Goal: Entertainment & Leisure: Consume media (video, audio)

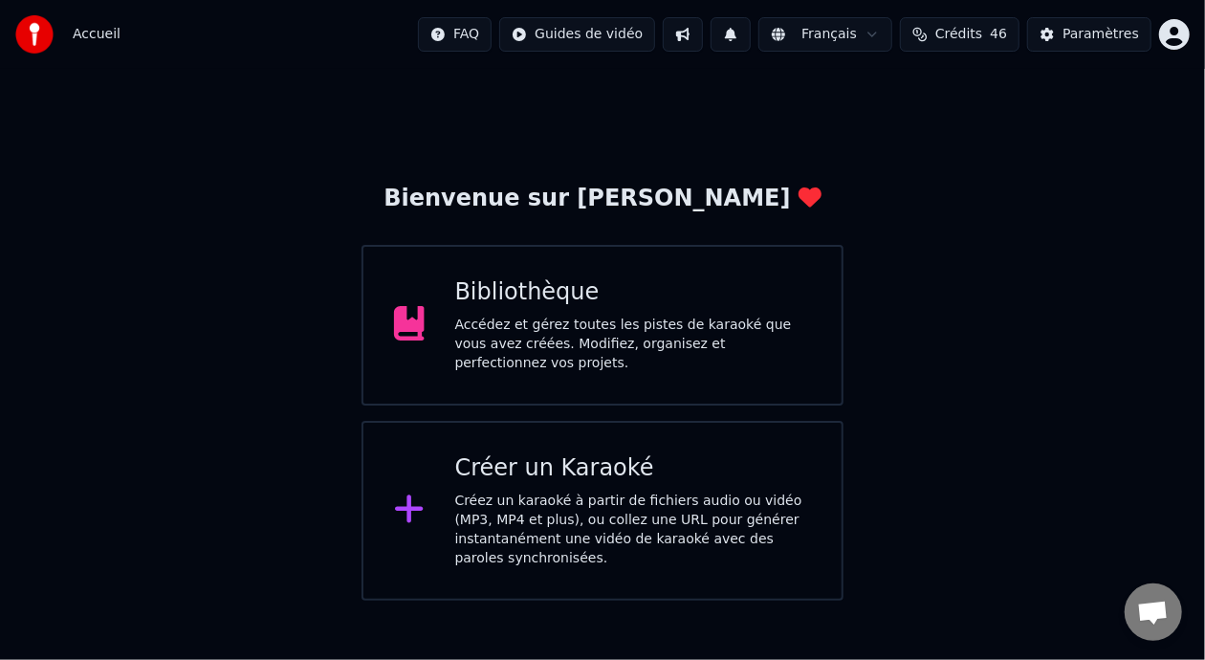
click at [676, 333] on div "Accédez et gérez toutes les pistes de karaoké que vous avez créées. Modifiez, o…" at bounding box center [633, 344] width 357 height 57
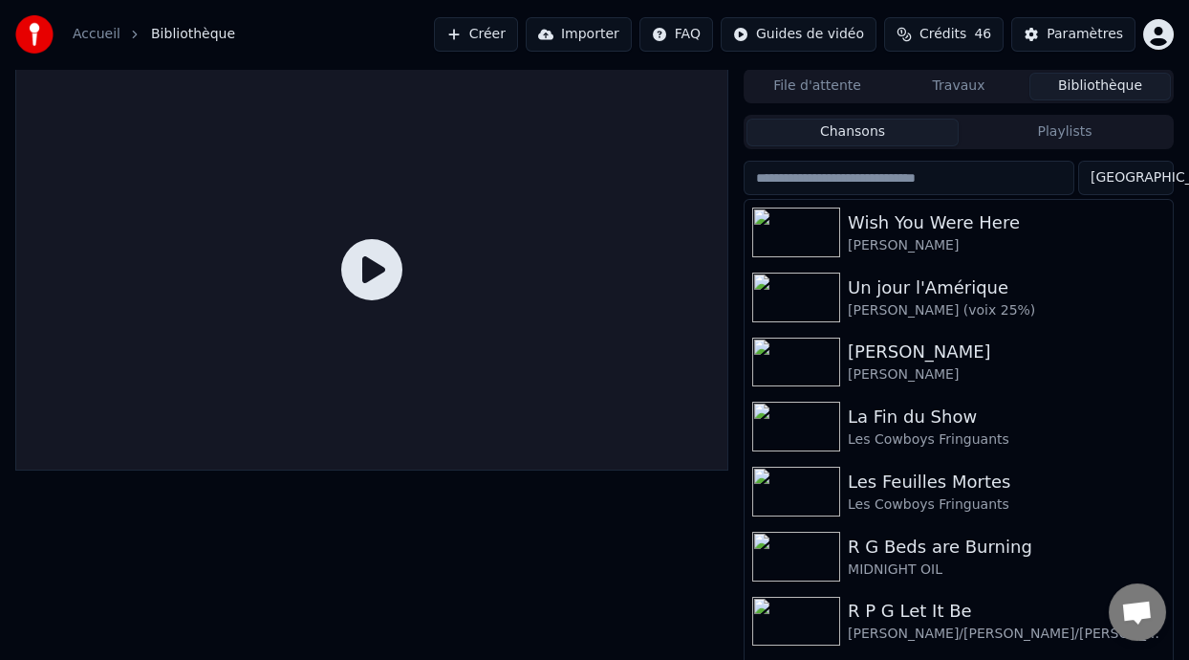
click at [1076, 130] on button "Playlists" at bounding box center [1065, 133] width 212 height 28
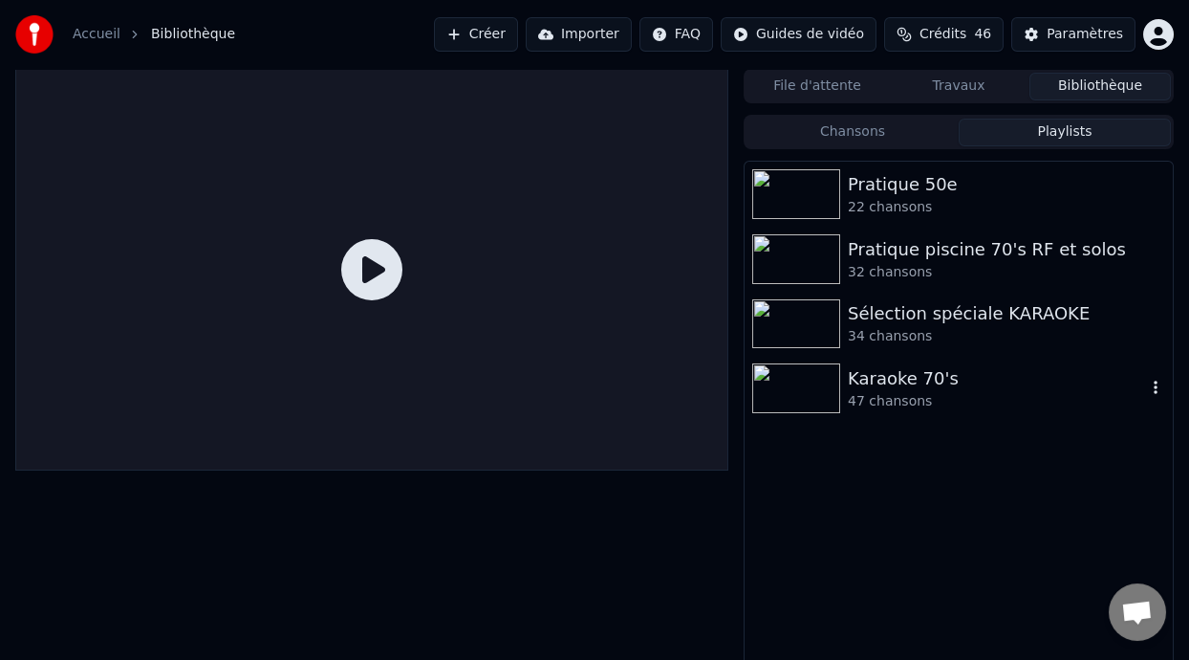
click at [921, 381] on div "Karaoke 70's" at bounding box center [997, 378] width 298 height 27
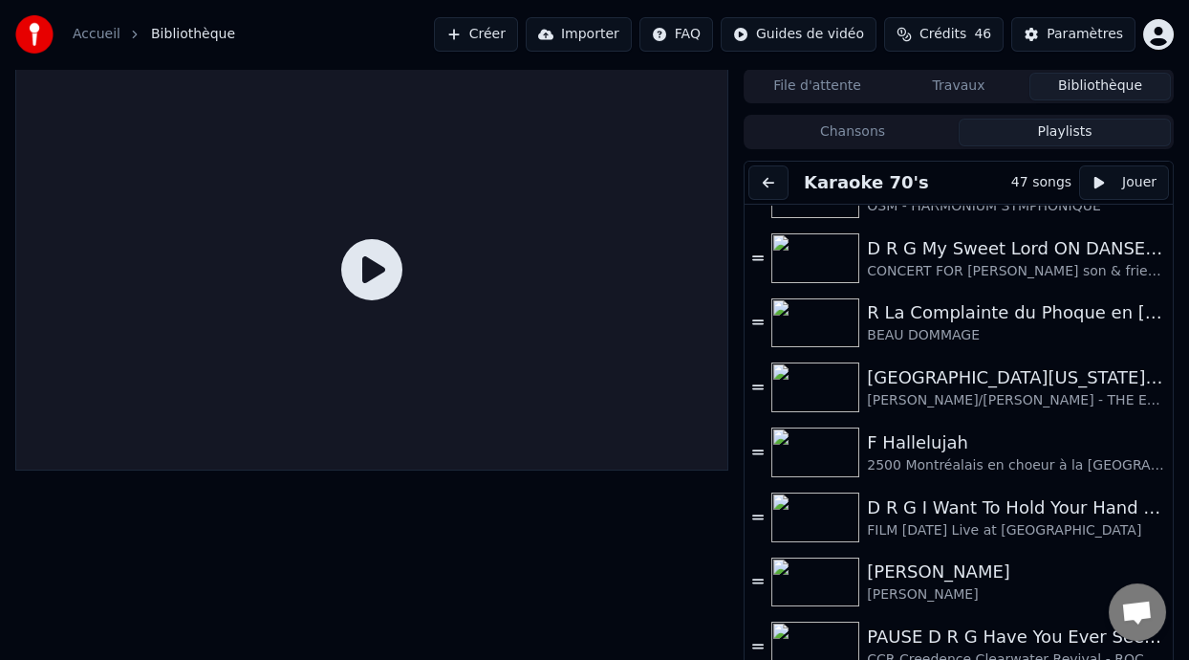
scroll to position [322, 0]
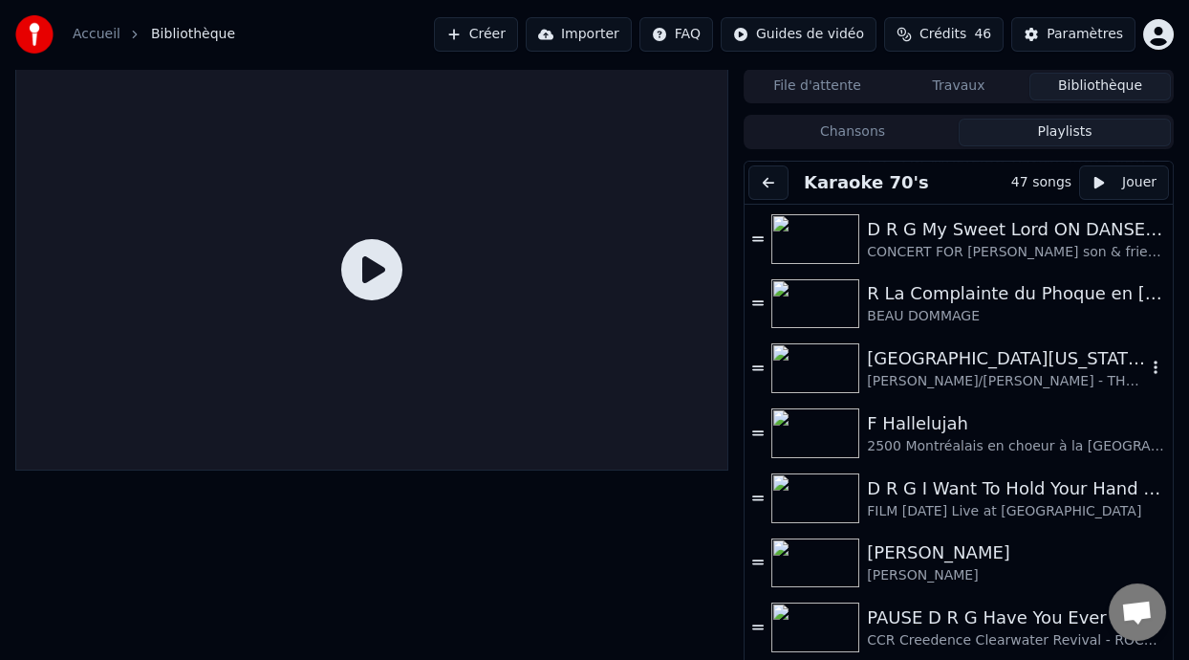
click at [970, 359] on div "[GEOGRAPHIC_DATA][US_STATE] (-2 clé Am)" at bounding box center [1006, 358] width 279 height 27
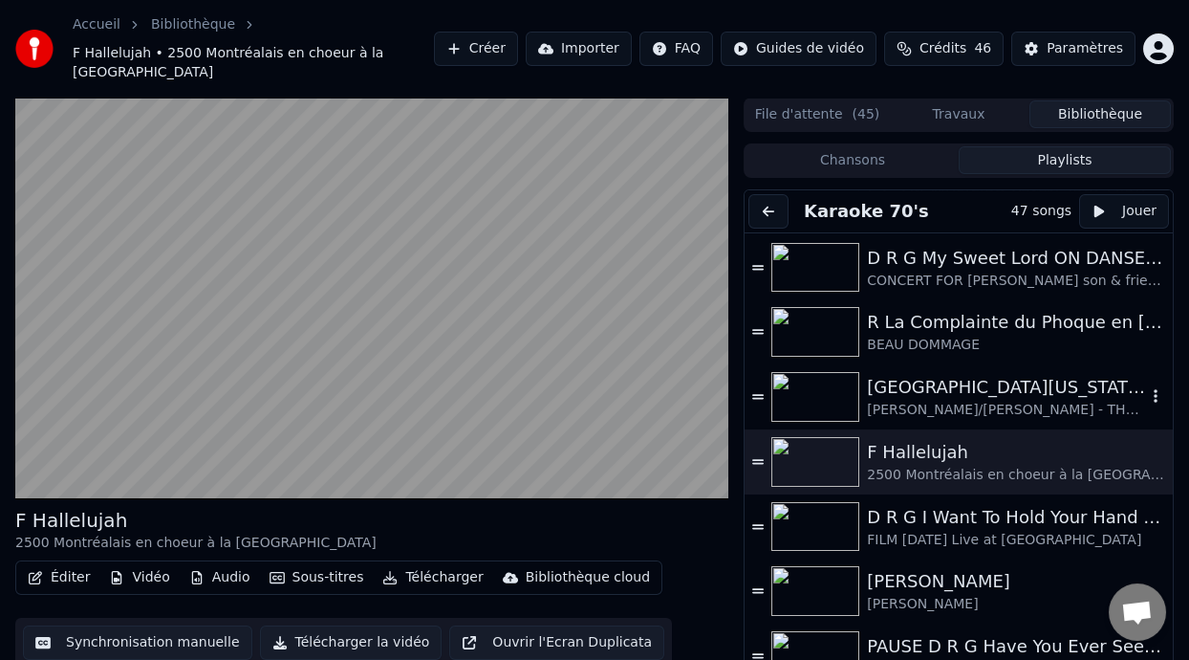
click at [990, 383] on div "[GEOGRAPHIC_DATA][US_STATE] (-2 clé Am)" at bounding box center [1006, 387] width 279 height 27
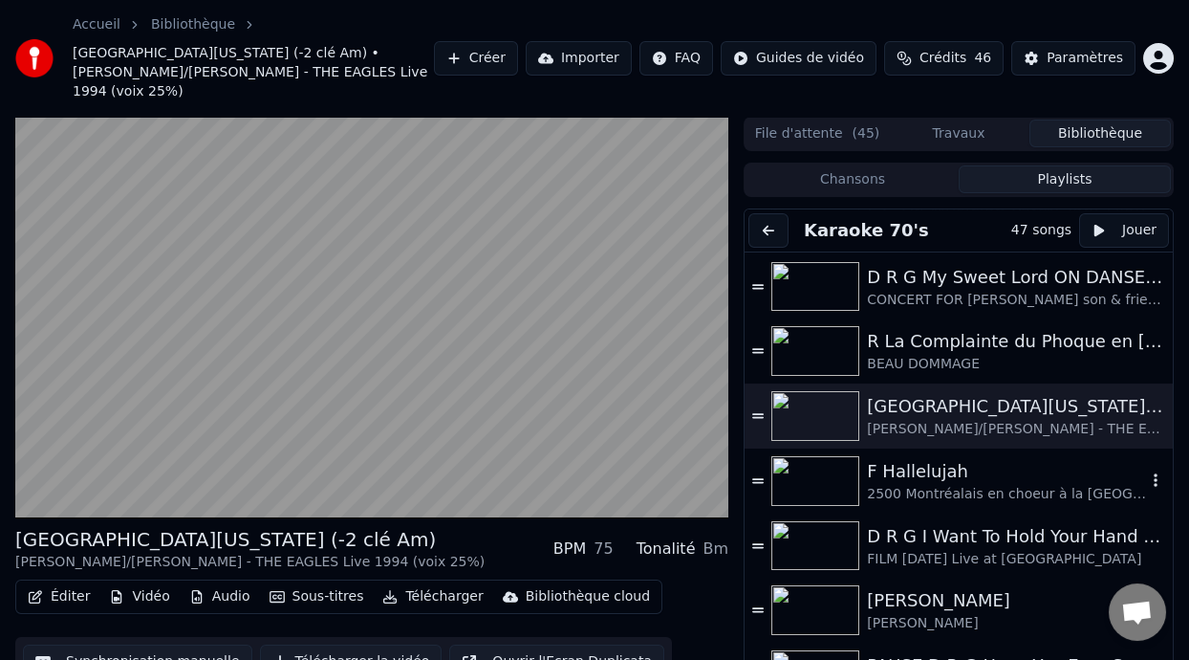
scroll to position [56, 0]
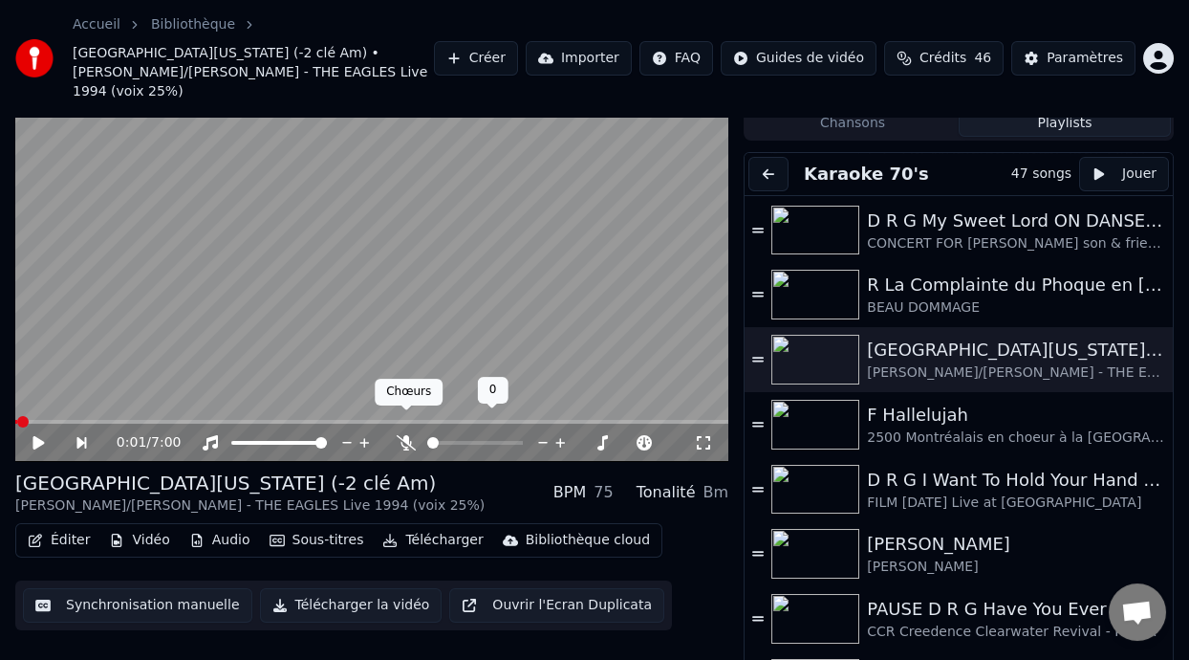
click at [402, 435] on icon at bounding box center [406, 442] width 19 height 15
click at [453, 441] on span at bounding box center [475, 443] width 96 height 4
click at [451, 437] on span at bounding box center [453, 442] width 11 height 11
click at [504, 437] on span at bounding box center [502, 442] width 11 height 11
click at [34, 436] on icon at bounding box center [38, 442] width 11 height 13
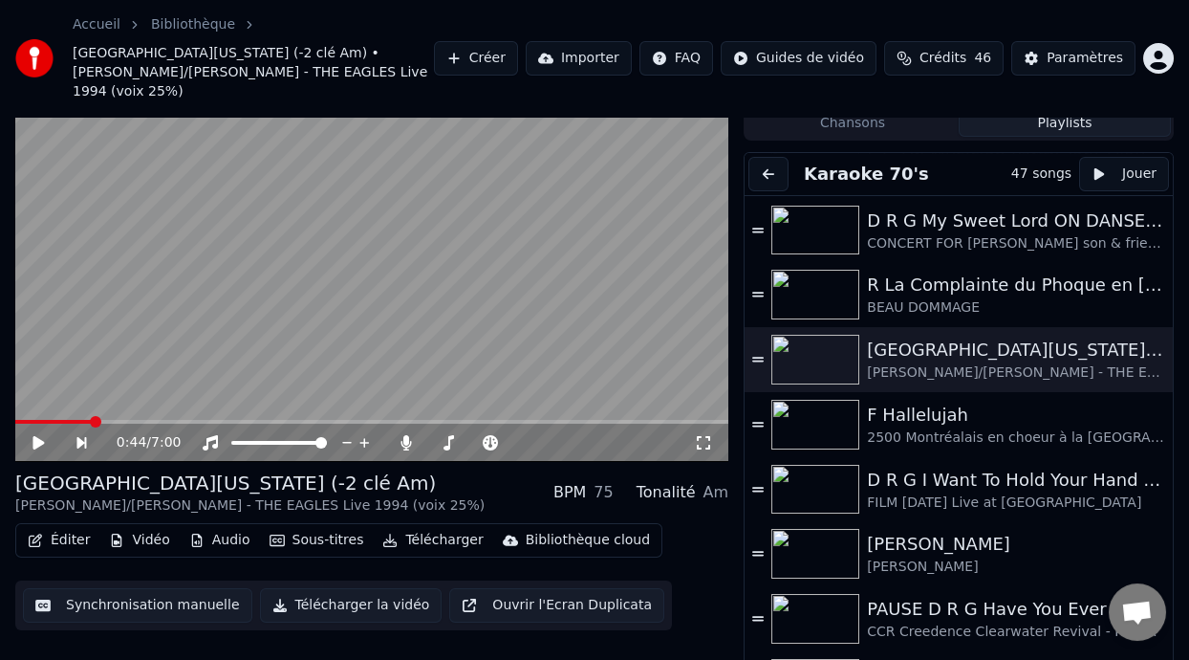
click at [41, 435] on icon at bounding box center [52, 442] width 43 height 15
click at [406, 435] on icon at bounding box center [406, 442] width 19 height 15
click at [454, 441] on span at bounding box center [440, 443] width 27 height 4
click at [451, 437] on span at bounding box center [453, 442] width 11 height 11
click at [199, 420] on span at bounding box center [125, 422] width 220 height 4
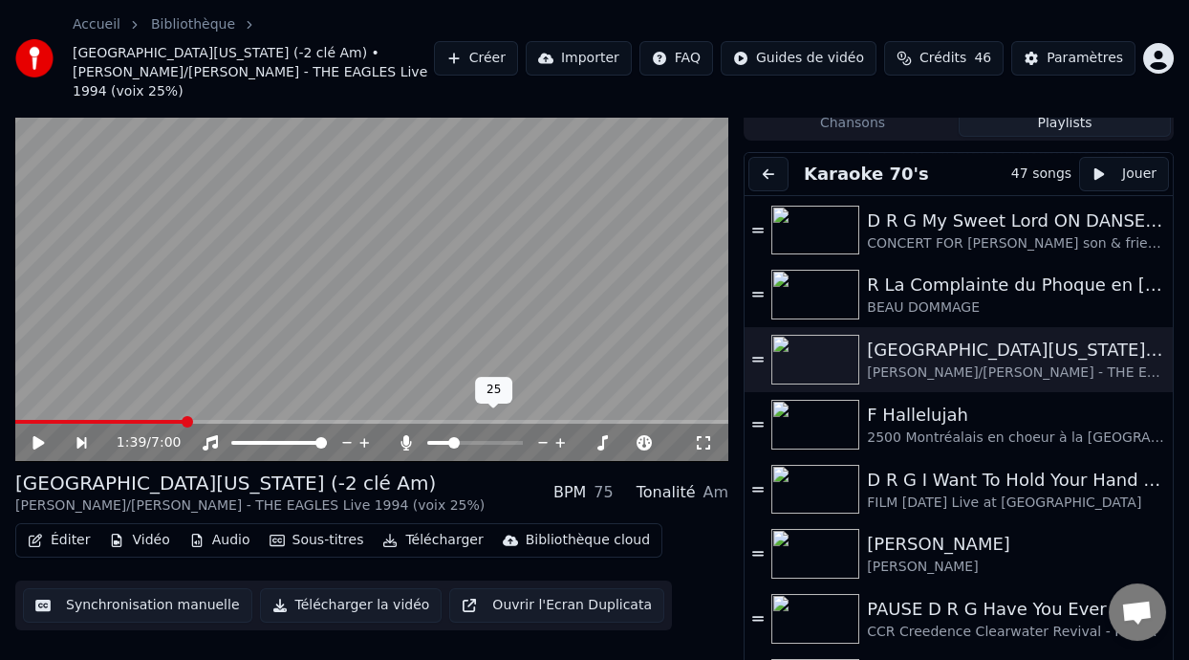
click at [453, 437] on span at bounding box center [453, 442] width 11 height 11
click at [403, 435] on icon at bounding box center [406, 442] width 11 height 15
click at [403, 435] on icon at bounding box center [406, 442] width 19 height 15
click at [554, 437] on span at bounding box center [554, 442] width 11 height 11
click at [411, 447] on div "1:39 / 7:00 R G Hotel [US_STATE] (-2 clé Am) [PERSON_NAME]/[PERSON_NAME] - THE …" at bounding box center [371, 370] width 713 height 620
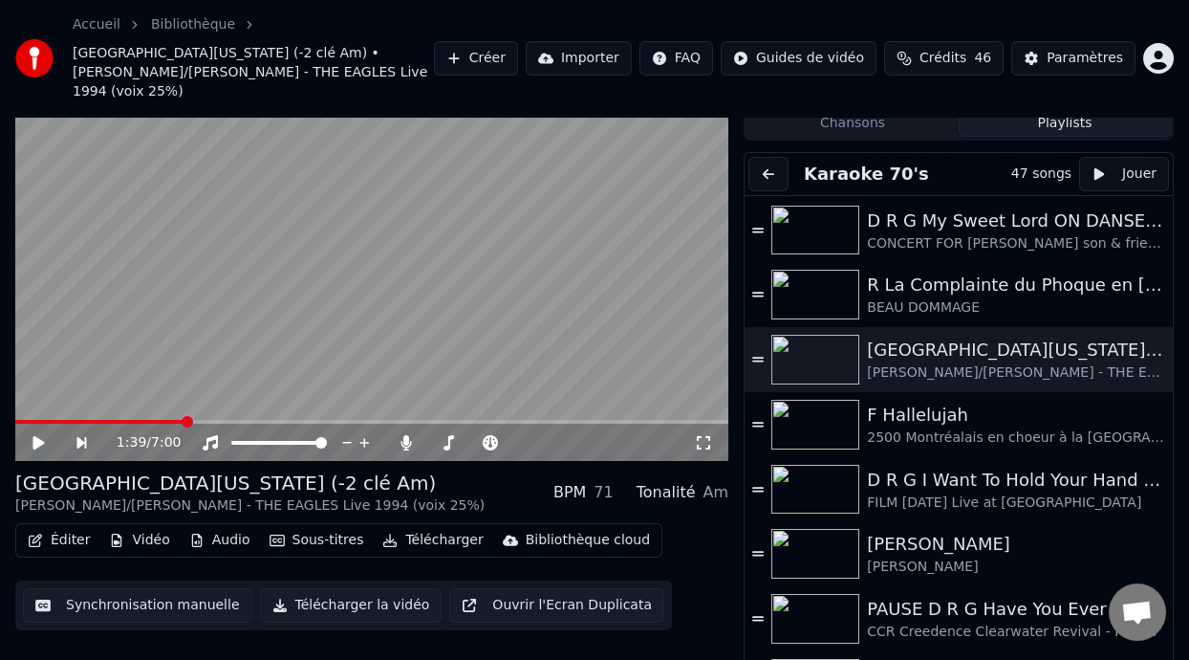
click at [40, 436] on icon at bounding box center [38, 442] width 11 height 13
click at [457, 441] on span at bounding box center [475, 443] width 96 height 4
click at [455, 437] on span at bounding box center [457, 442] width 11 height 11
click at [204, 399] on video at bounding box center [371, 261] width 713 height 402
click at [210, 420] on span at bounding box center [147, 422] width 265 height 4
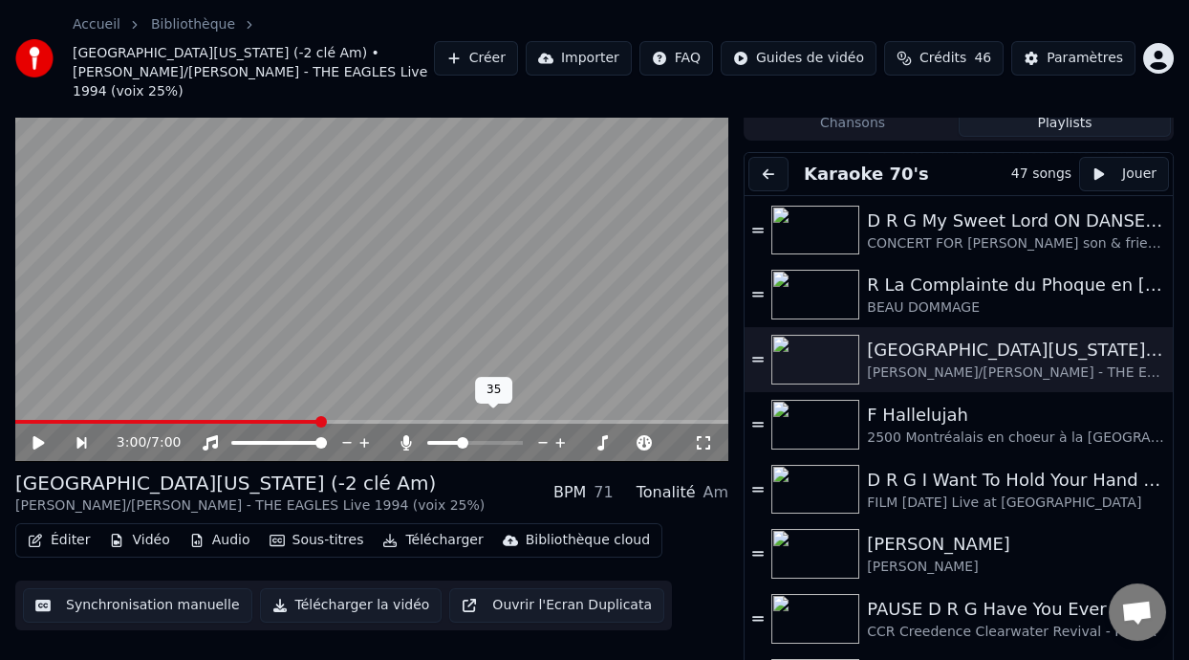
click at [460, 437] on span at bounding box center [462, 442] width 11 height 11
click at [226, 420] on span at bounding box center [120, 422] width 210 height 4
click at [40, 435] on icon at bounding box center [52, 442] width 43 height 15
click at [402, 414] on span at bounding box center [407, 410] width 10 height 10
click at [402, 435] on icon at bounding box center [406, 442] width 19 height 15
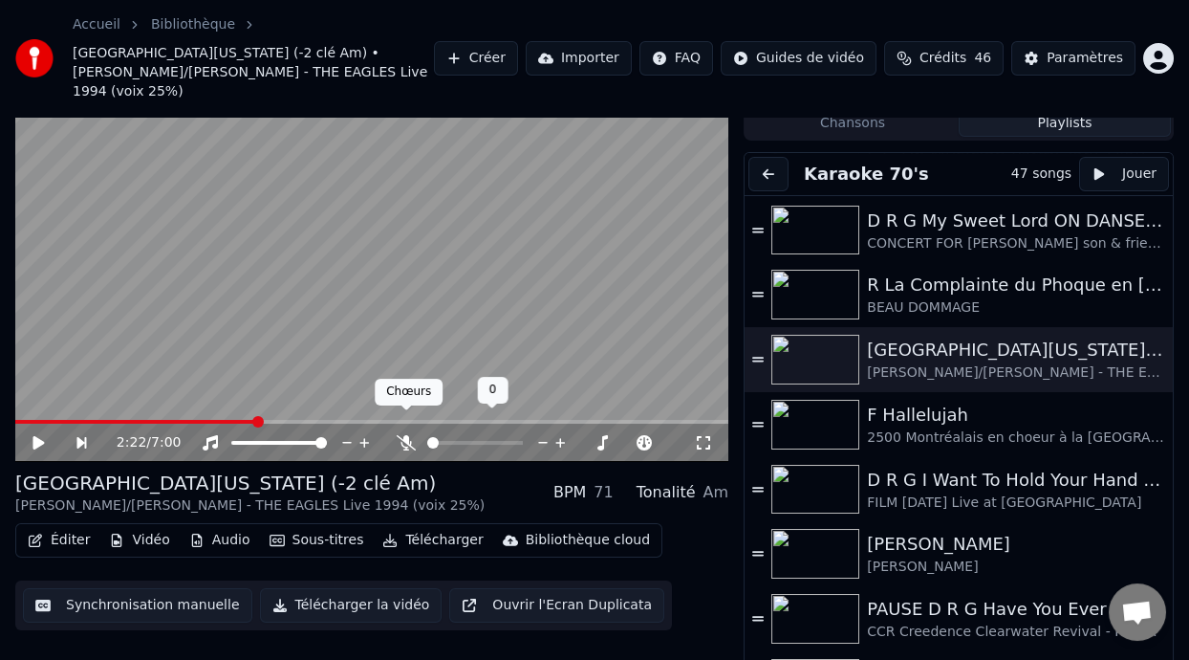
click at [403, 435] on icon at bounding box center [406, 442] width 19 height 15
click at [220, 401] on div "2:22 / 7:00" at bounding box center [371, 261] width 713 height 402
click at [220, 420] on span at bounding box center [135, 422] width 241 height 4
click at [37, 435] on icon at bounding box center [52, 442] width 43 height 15
click at [37, 436] on icon at bounding box center [38, 442] width 11 height 13
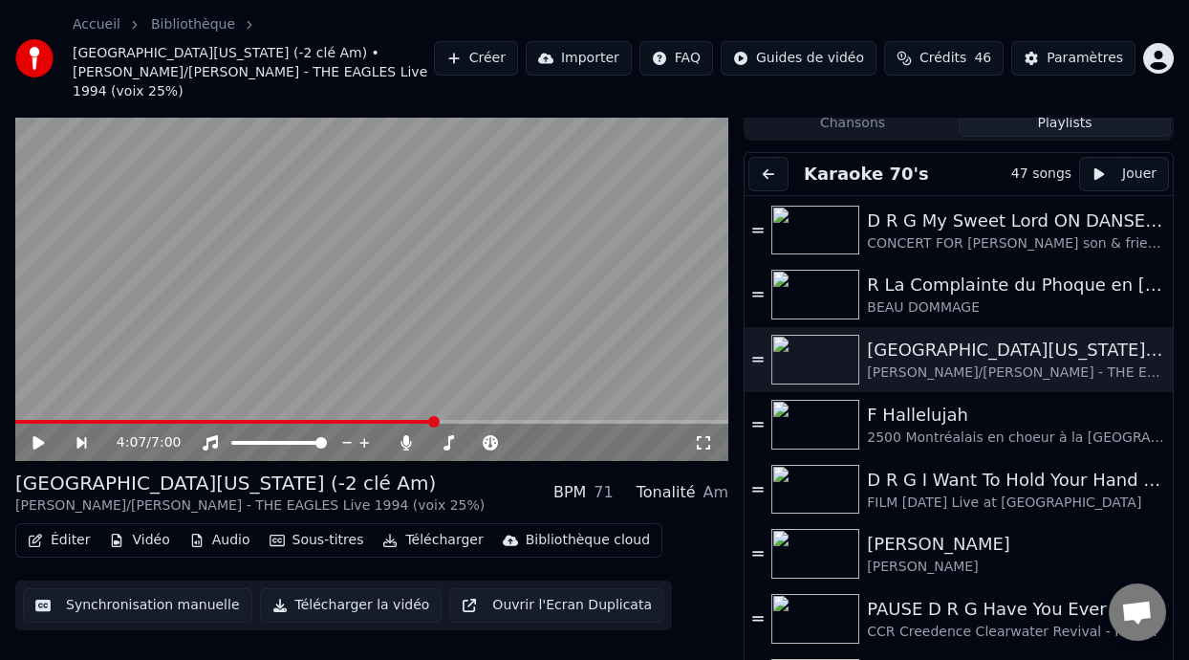
click at [370, 397] on video at bounding box center [371, 261] width 713 height 402
click at [370, 420] on span at bounding box center [193, 422] width 356 height 4
click at [320, 420] on span at bounding box center [197, 422] width 365 height 4
click at [41, 435] on icon at bounding box center [52, 442] width 43 height 15
click at [76, 527] on button "Éditer" at bounding box center [58, 540] width 77 height 27
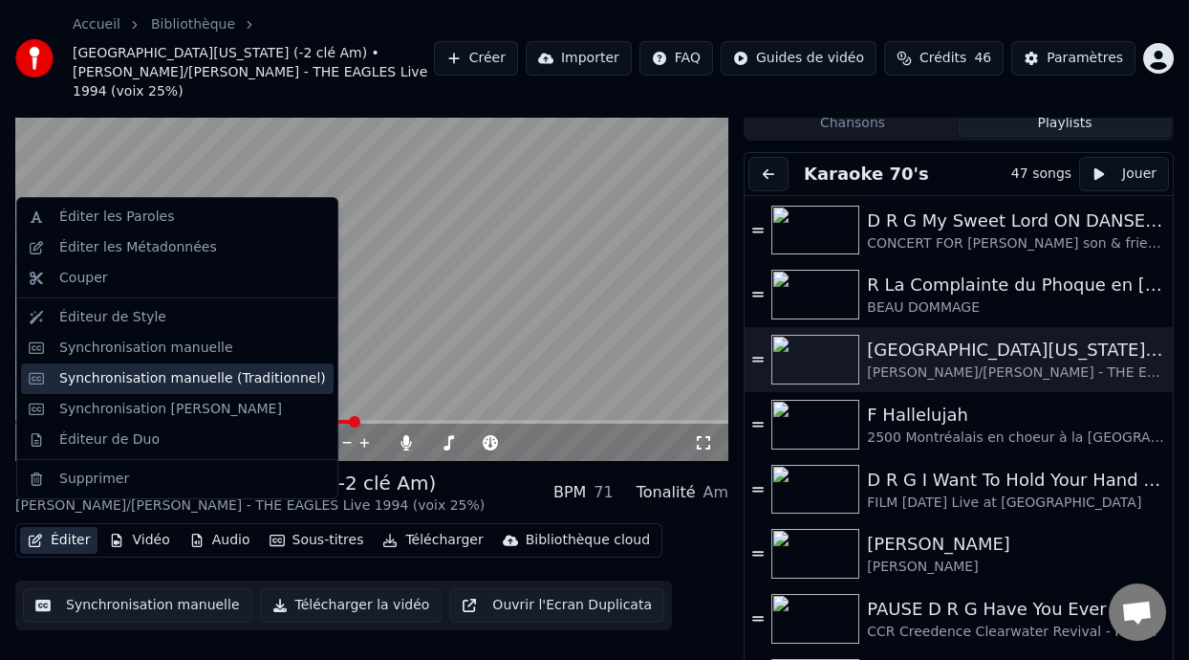
click at [209, 377] on div "Synchronisation manuelle (Traditionnel)" at bounding box center [192, 378] width 267 height 19
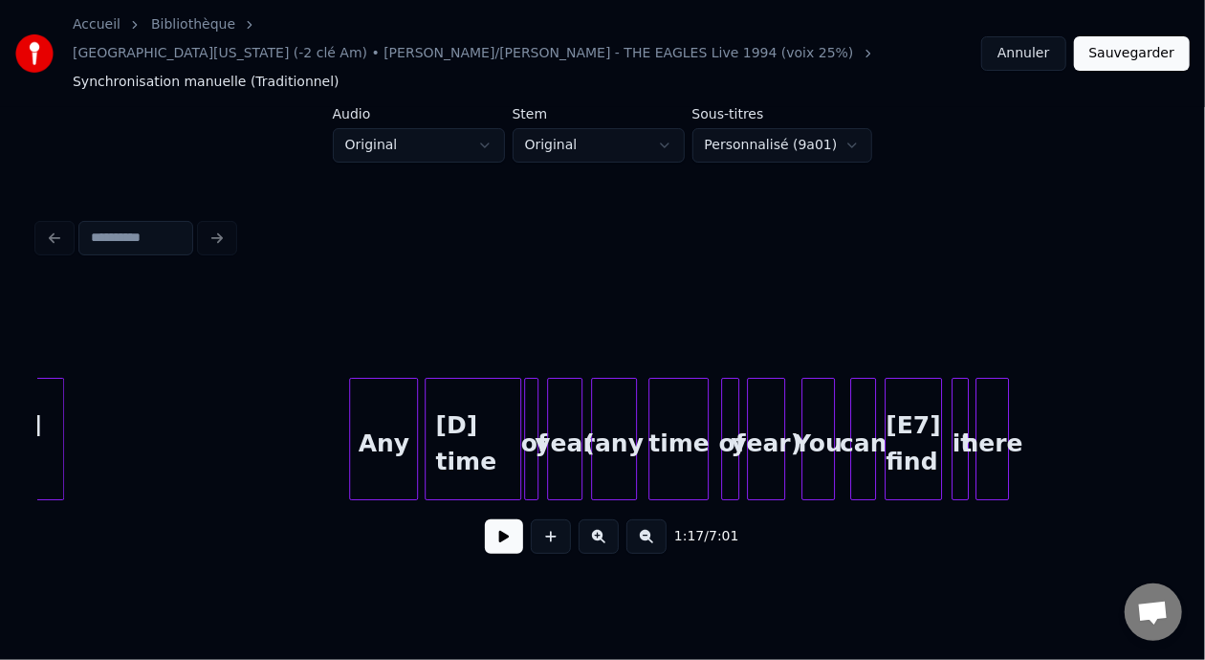
scroll to position [0, 28388]
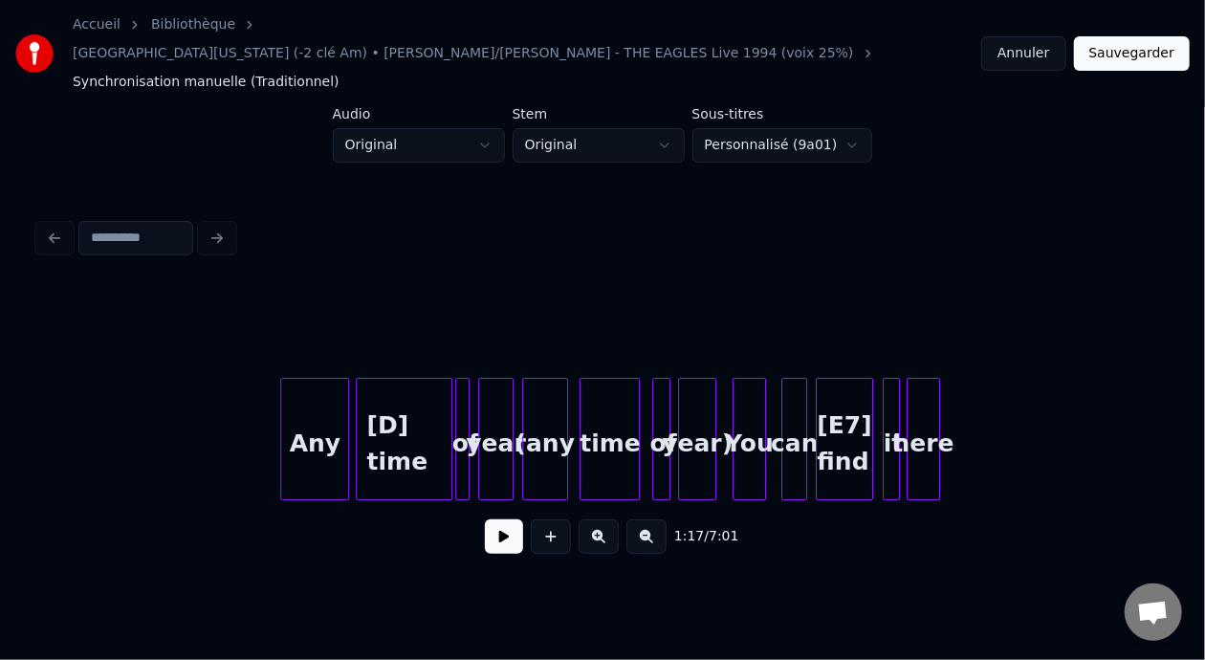
click at [394, 388] on div "[D] time" at bounding box center [404, 444] width 94 height 130
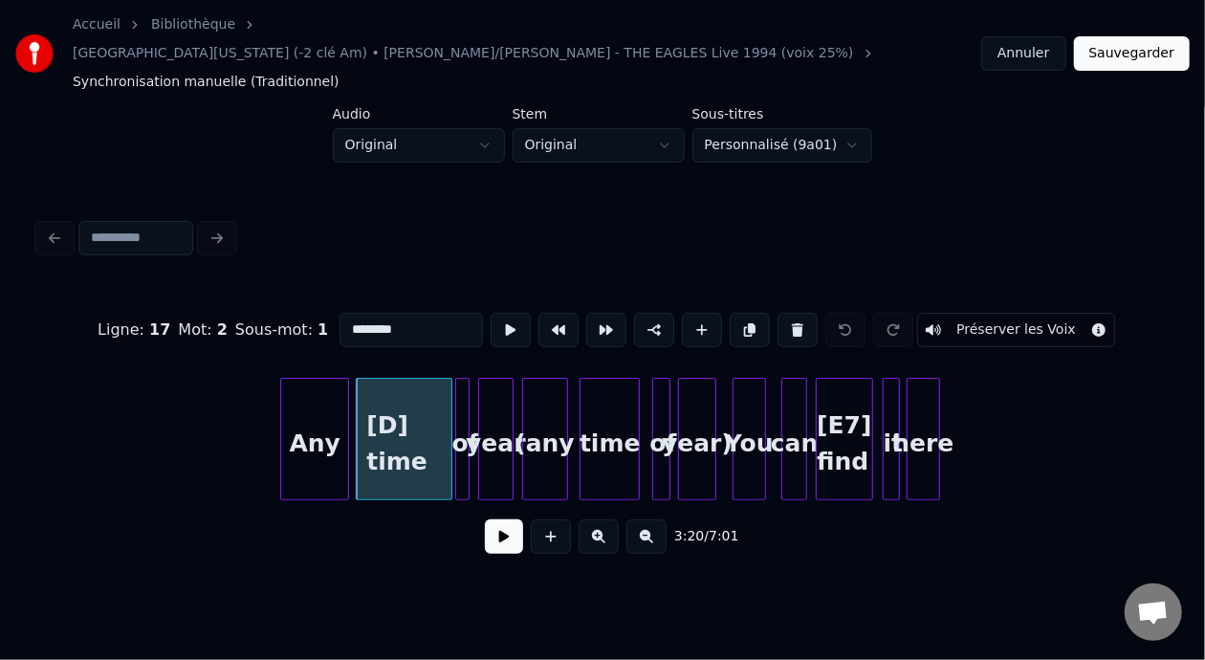
click at [339, 313] on input "********" at bounding box center [410, 330] width 143 height 34
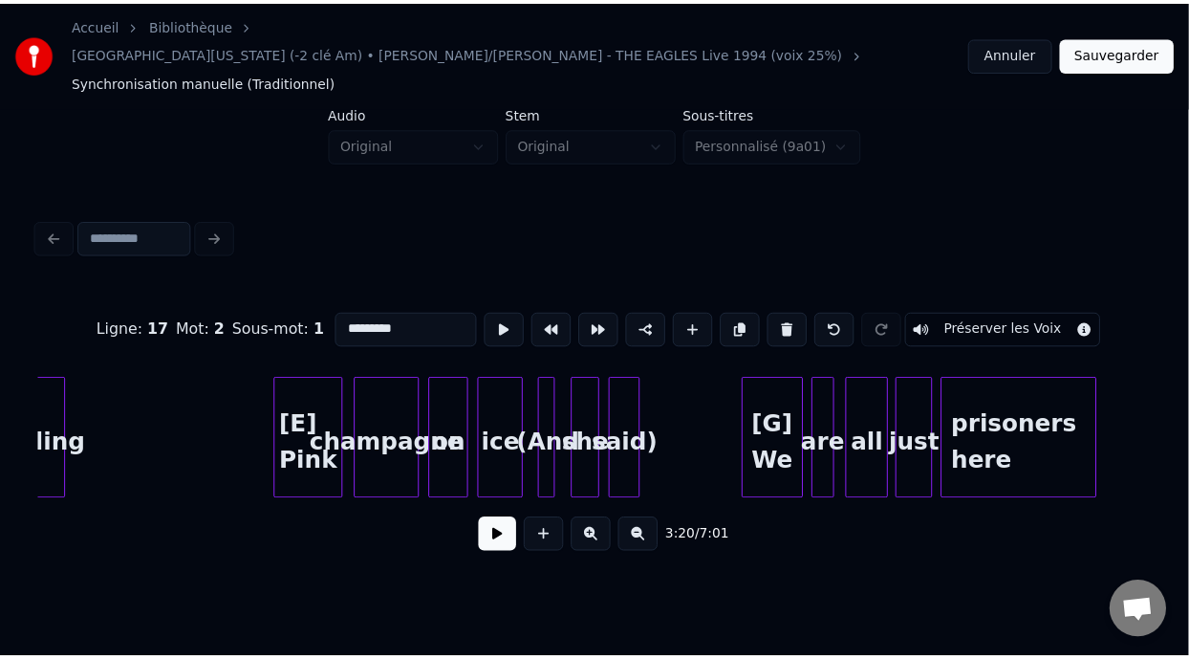
scroll to position [0, 40950]
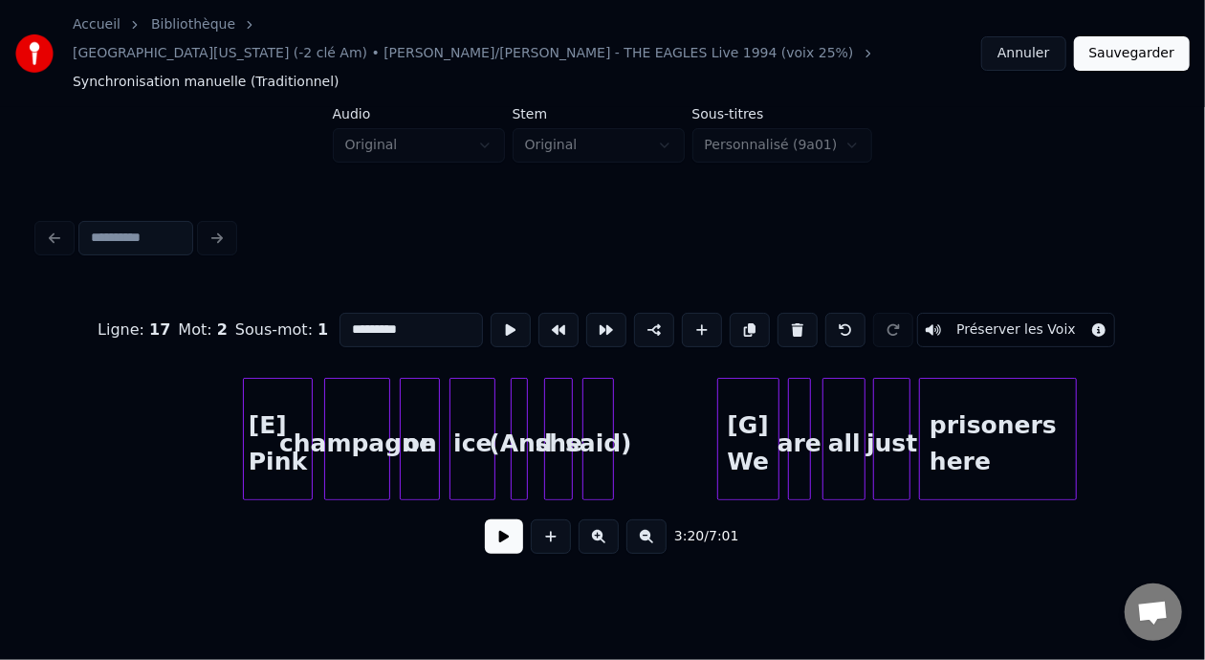
type input "*********"
click at [1152, 36] on button "Sauvegarder" at bounding box center [1132, 53] width 116 height 34
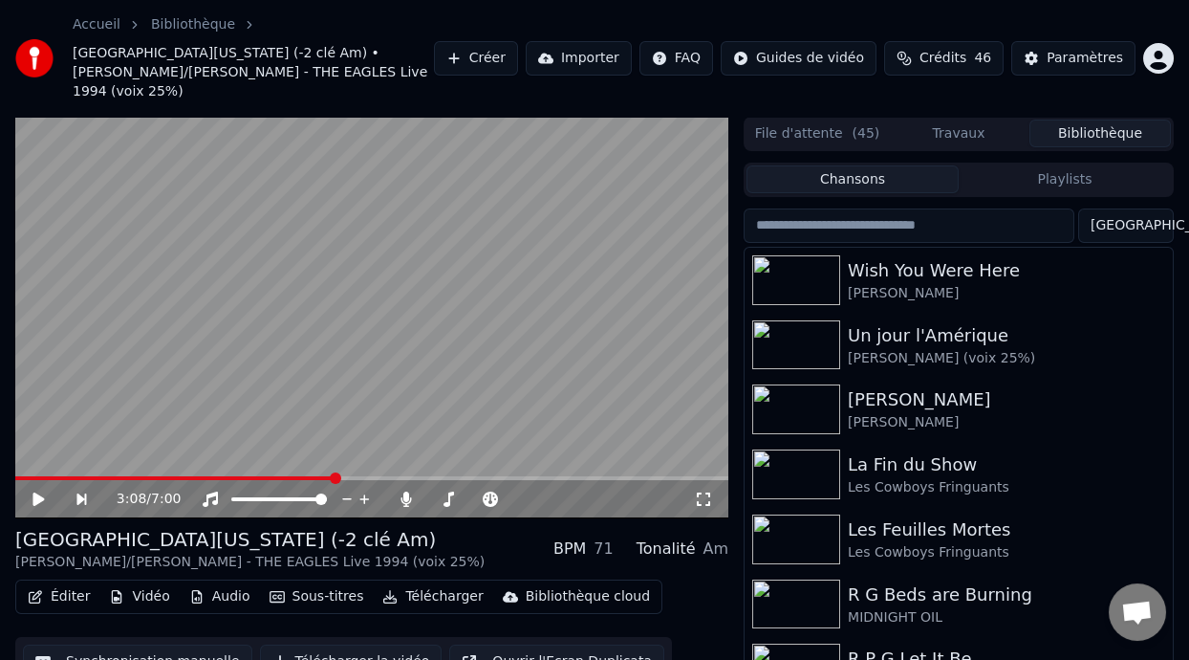
scroll to position [62, 0]
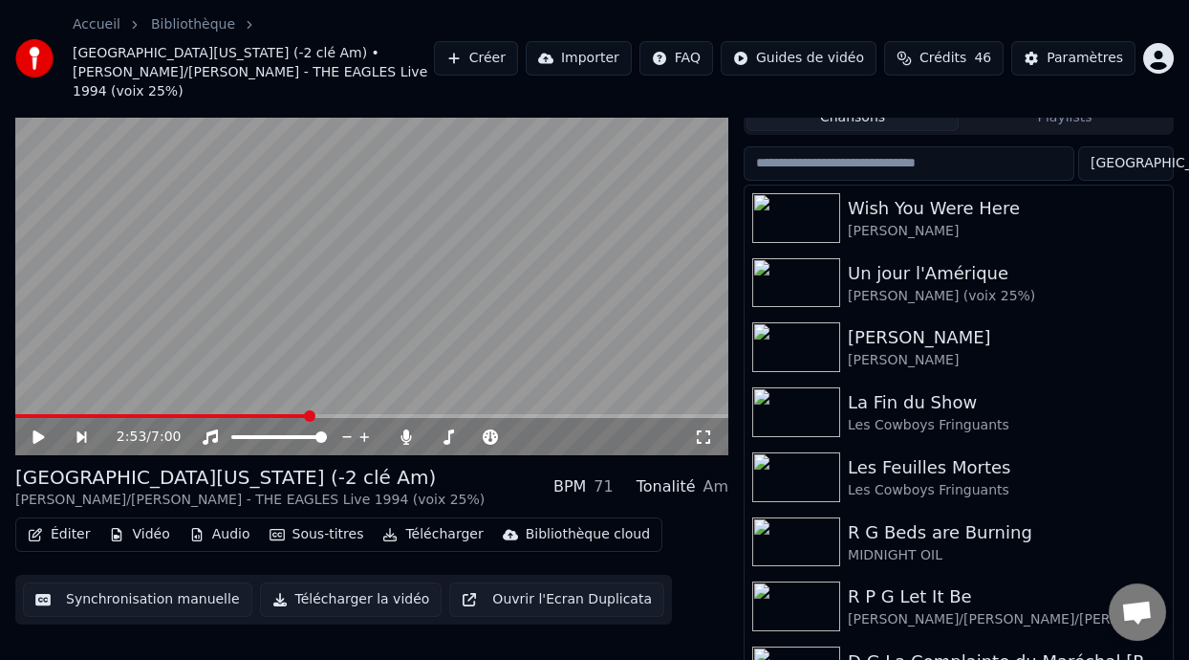
click at [309, 414] on span at bounding box center [162, 416] width 294 height 4
click at [36, 430] on icon at bounding box center [38, 436] width 11 height 13
click at [289, 414] on span at bounding box center [189, 416] width 348 height 4
click at [43, 429] on icon at bounding box center [52, 436] width 43 height 15
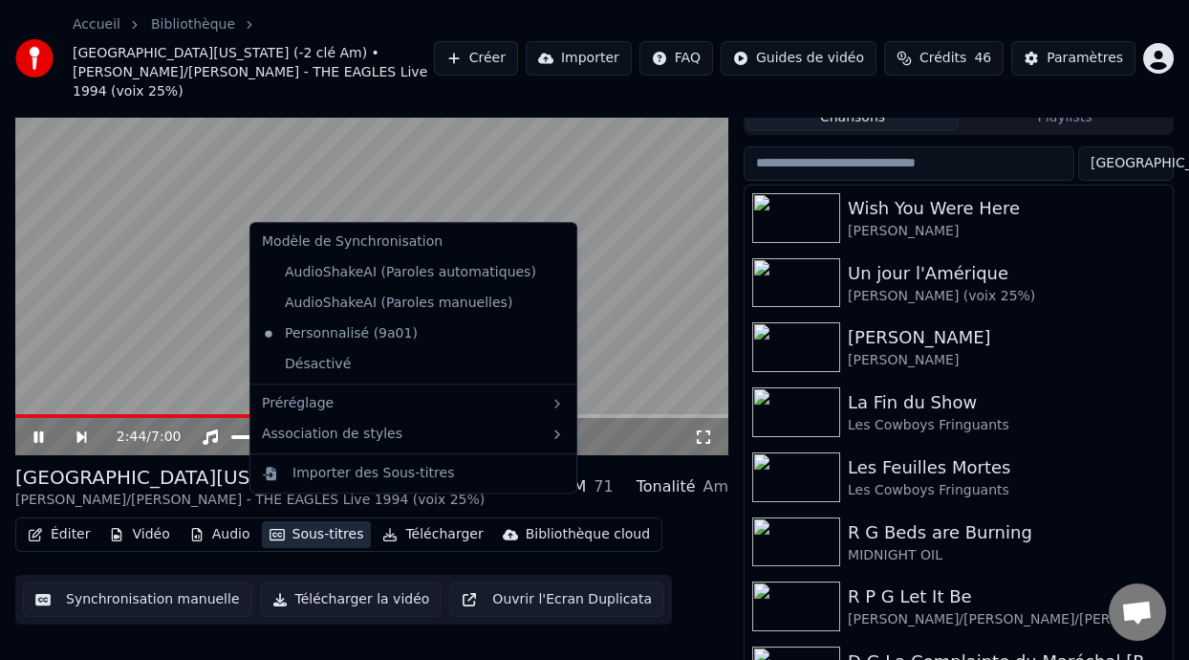
click at [329, 521] on button "Sous-titres" at bounding box center [317, 534] width 110 height 27
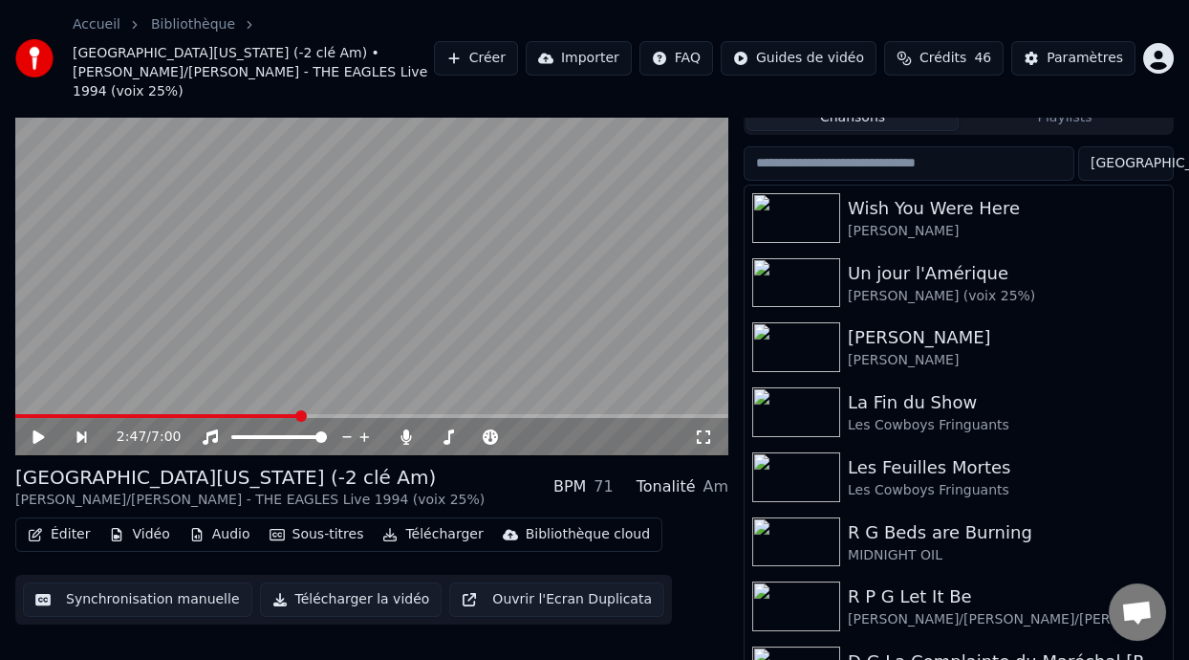
click at [334, 521] on button "Sous-titres" at bounding box center [317, 534] width 110 height 27
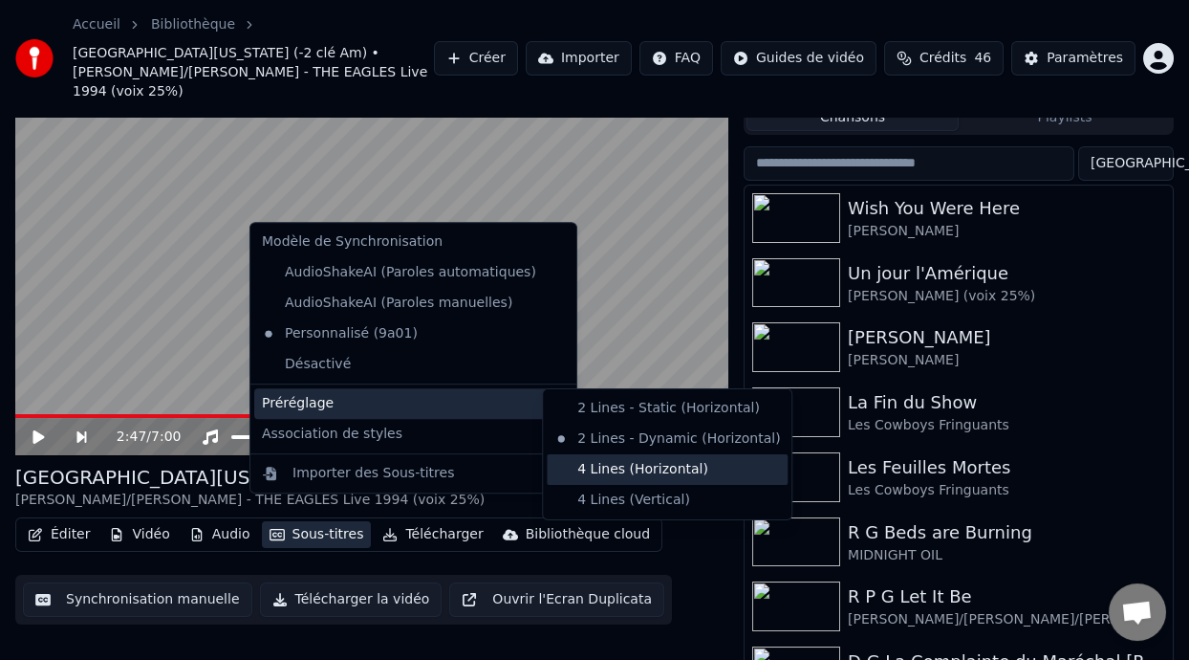
click at [681, 470] on div "4 Lines (Horizontal)" at bounding box center [667, 469] width 241 height 31
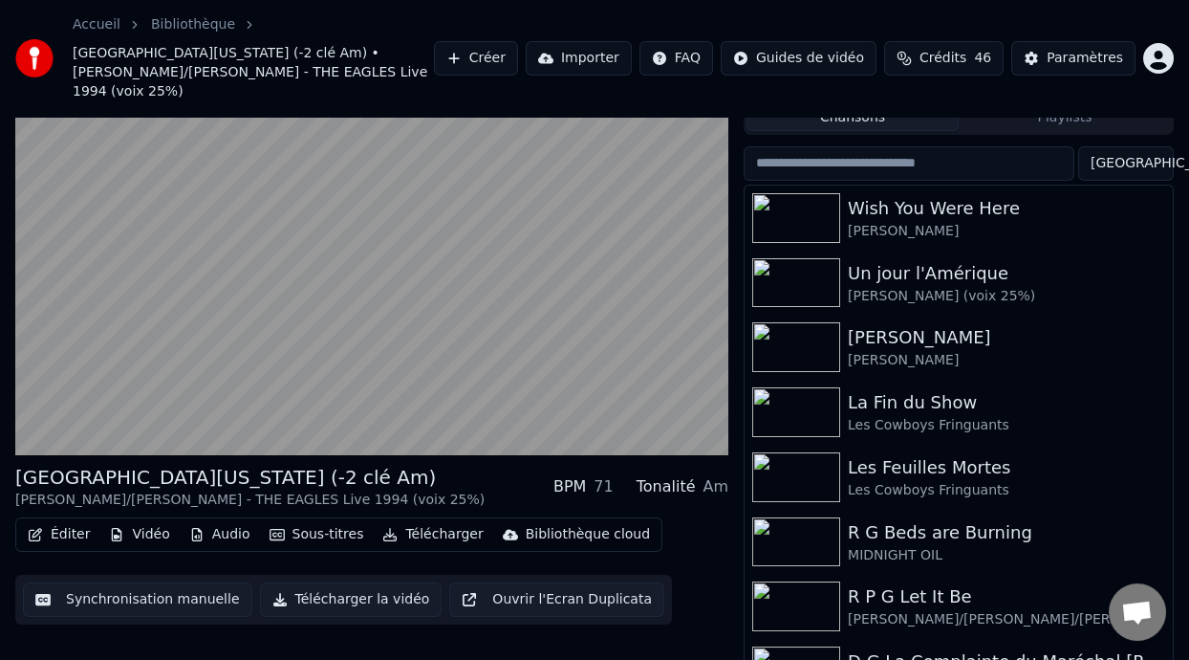
click at [1165, 110] on button "Playlists" at bounding box center [1065, 117] width 212 height 28
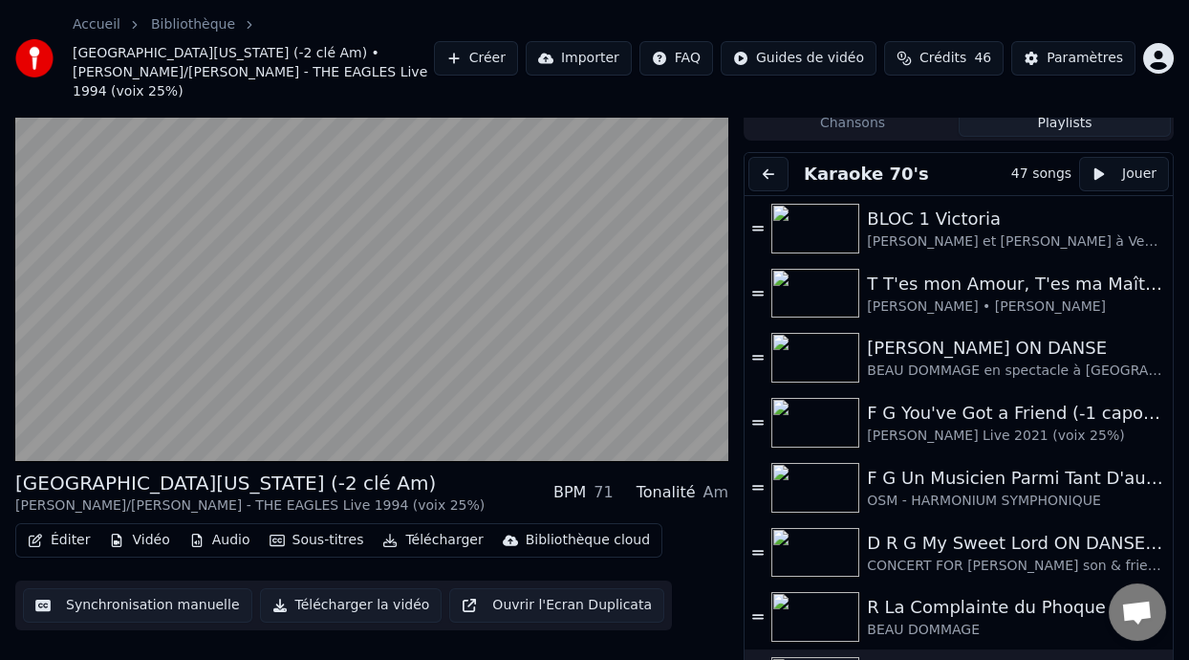
scroll to position [0, 0]
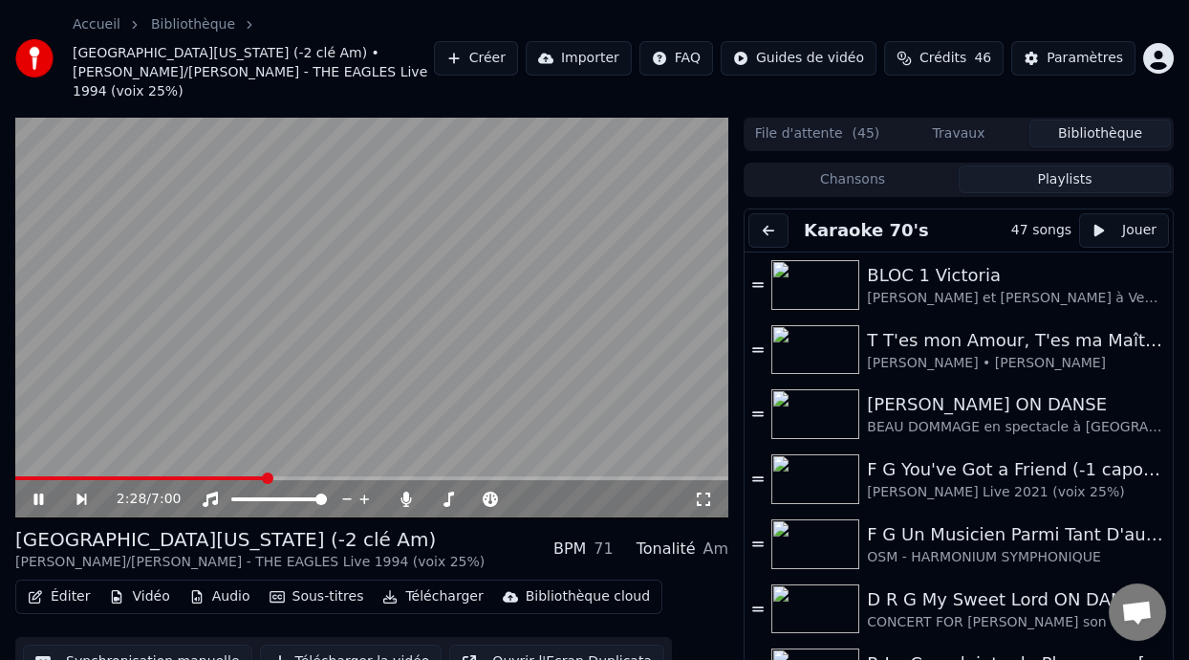
click at [135, 439] on video at bounding box center [371, 318] width 713 height 402
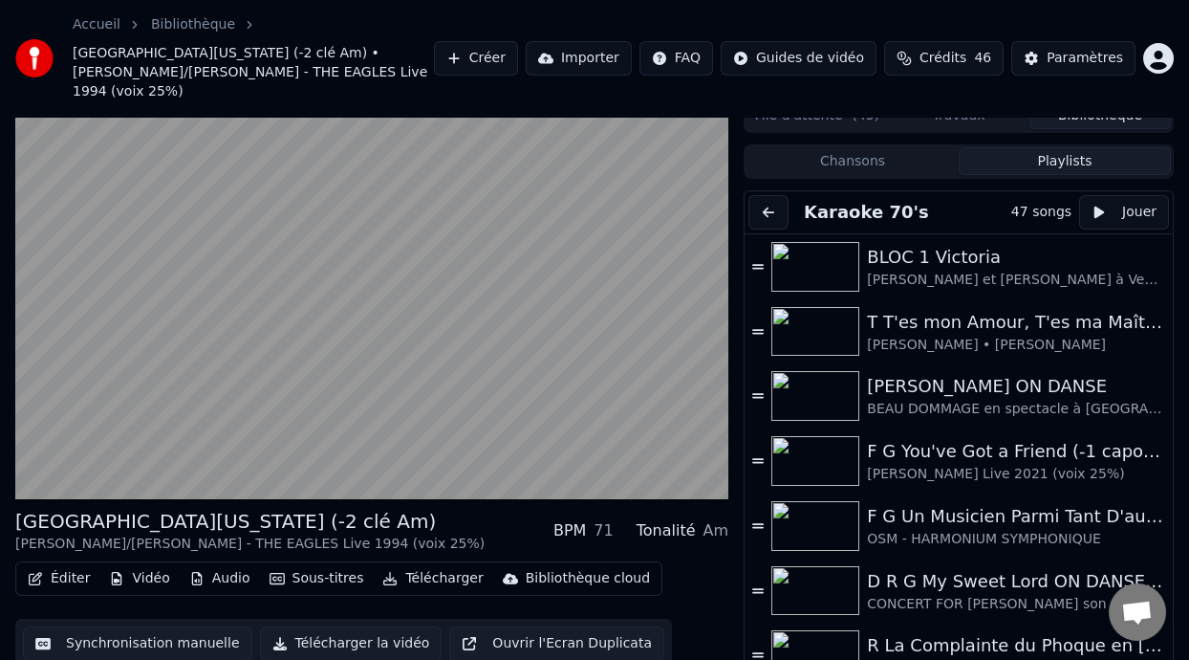
scroll to position [56, 0]
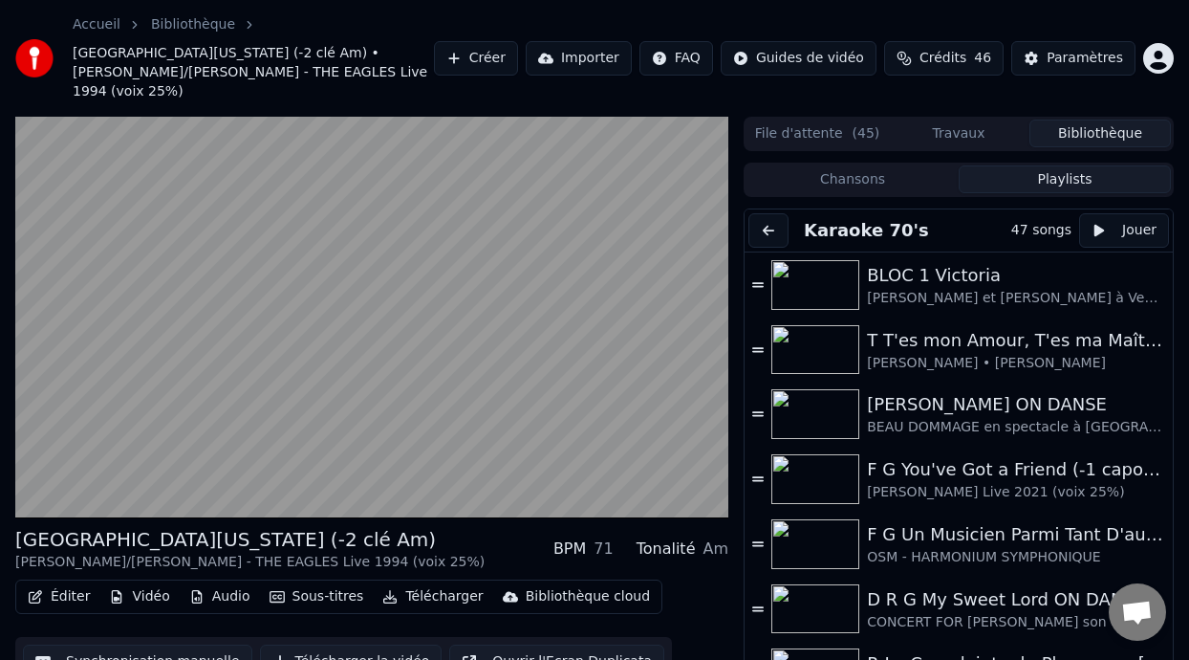
scroll to position [56, 0]
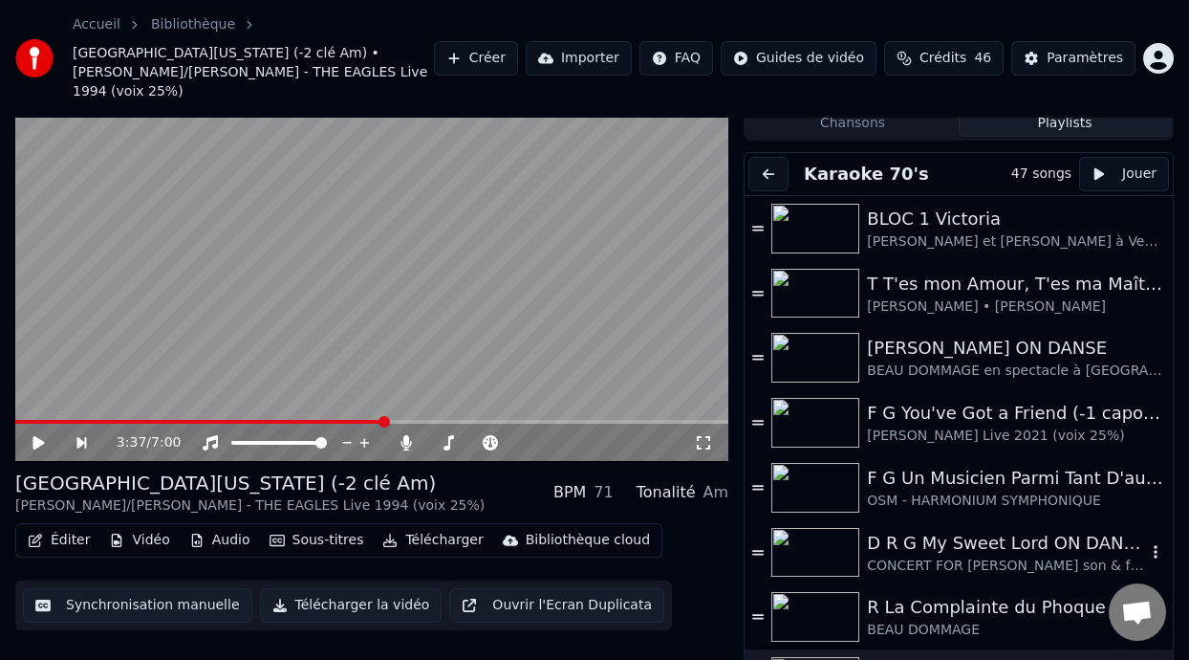
click at [969, 533] on div "D R G My Sweet Lord ON DANSE (0-2:58 capo 2)" at bounding box center [1006, 543] width 279 height 27
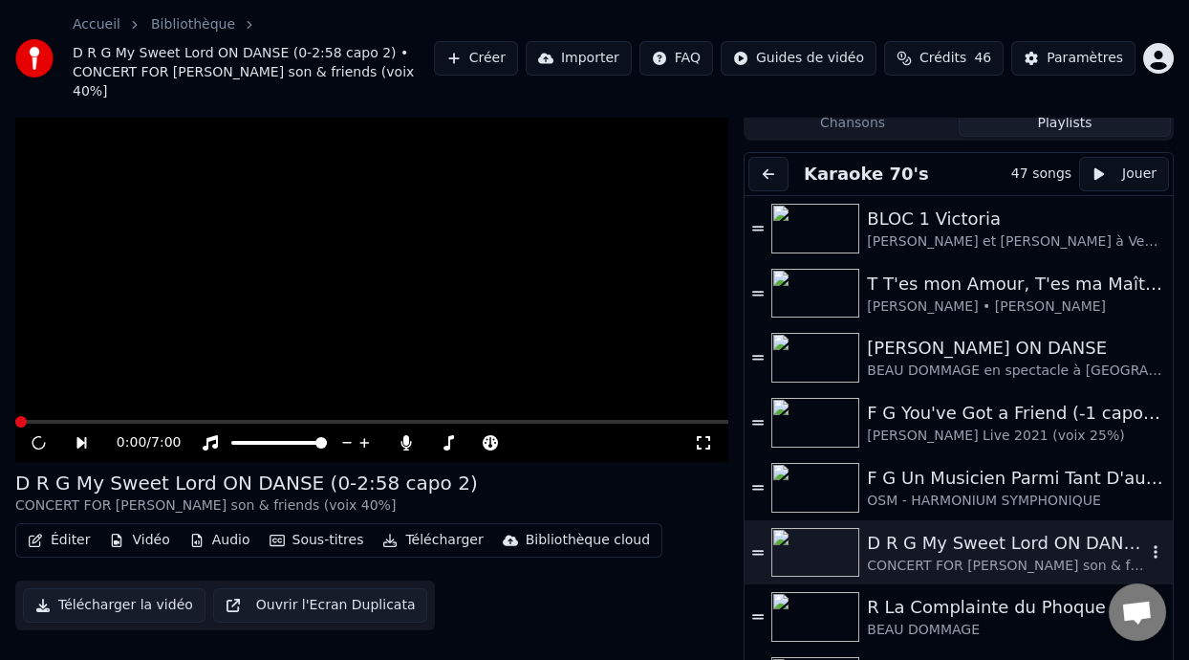
scroll to position [76, 0]
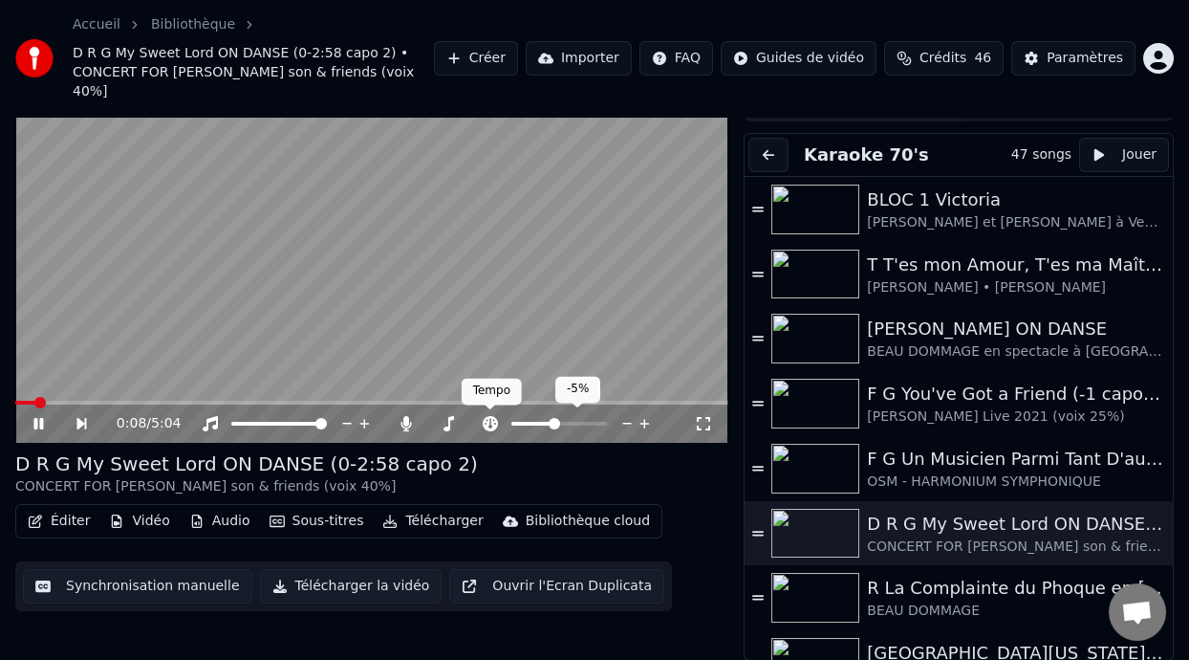
click at [491, 416] on icon at bounding box center [490, 423] width 15 height 15
click at [448, 416] on icon at bounding box center [449, 423] width 11 height 15
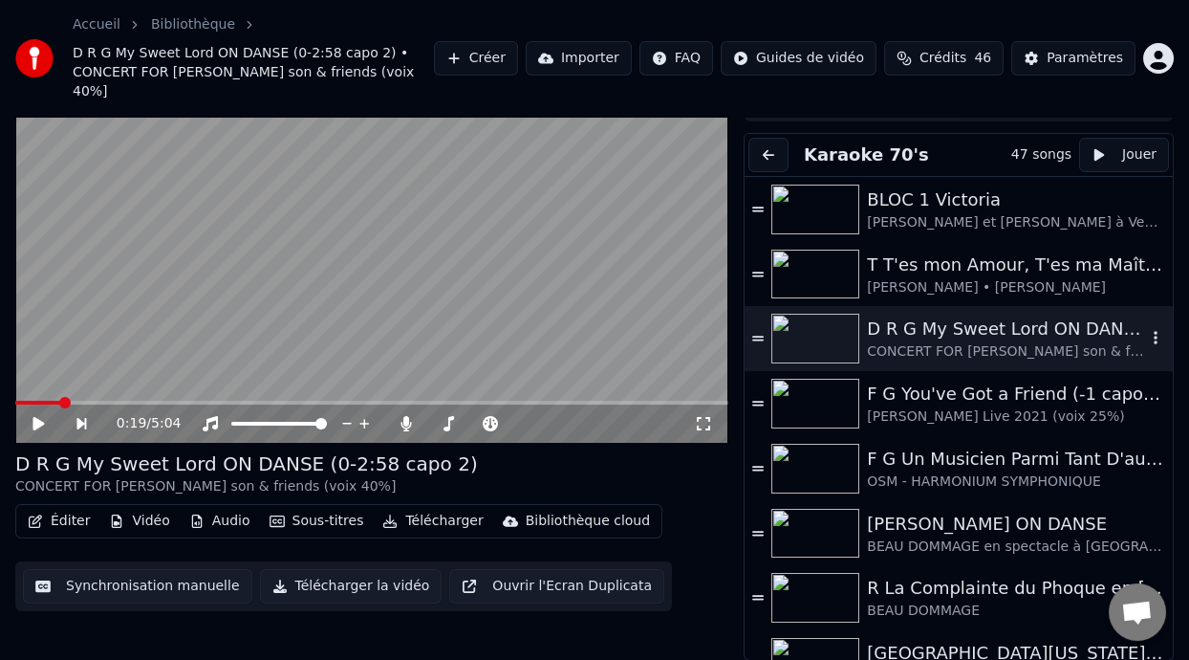
click at [989, 331] on div "D R G My Sweet Lord ON DANSE (0-2:58 capo 2)" at bounding box center [1006, 329] width 279 height 27
click at [39, 419] on icon at bounding box center [52, 423] width 43 height 15
click at [1019, 603] on div "BEAU DOMMAGE" at bounding box center [1006, 610] width 279 height 19
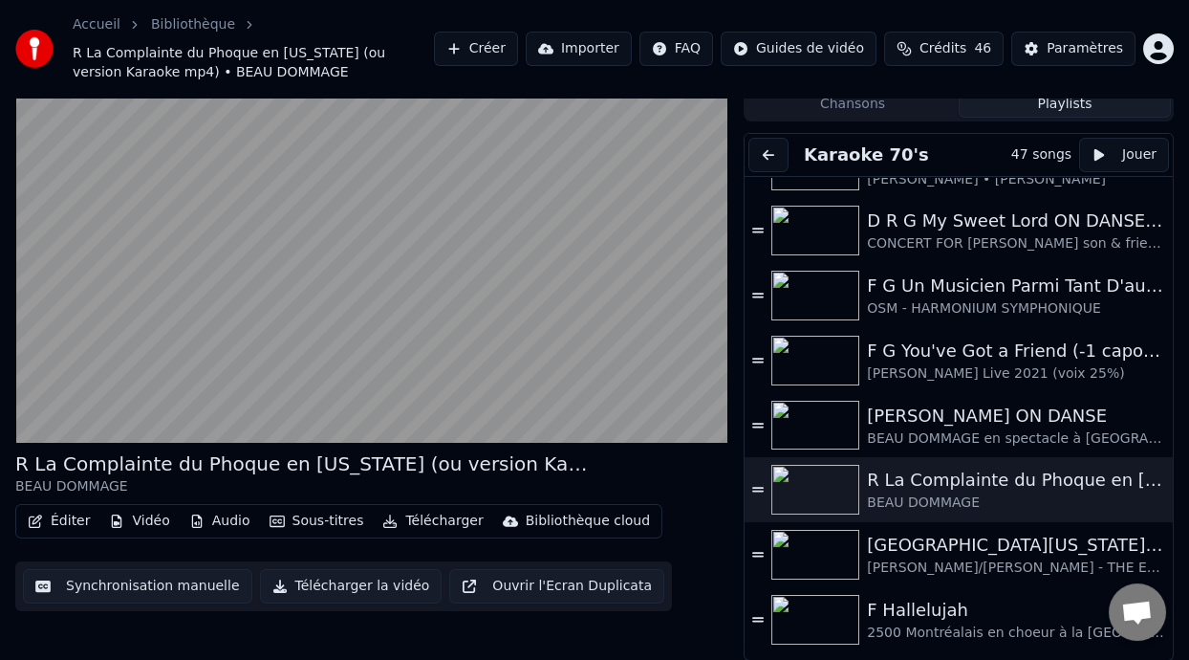
scroll to position [131, 0]
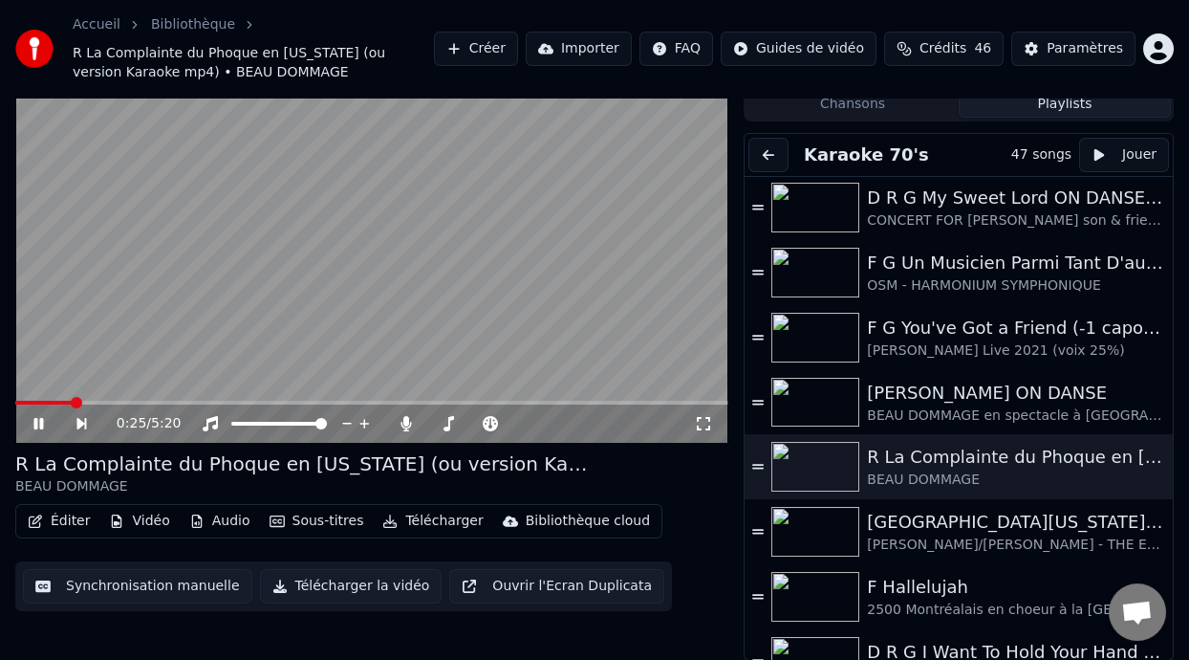
click at [37, 419] on icon at bounding box center [52, 423] width 43 height 15
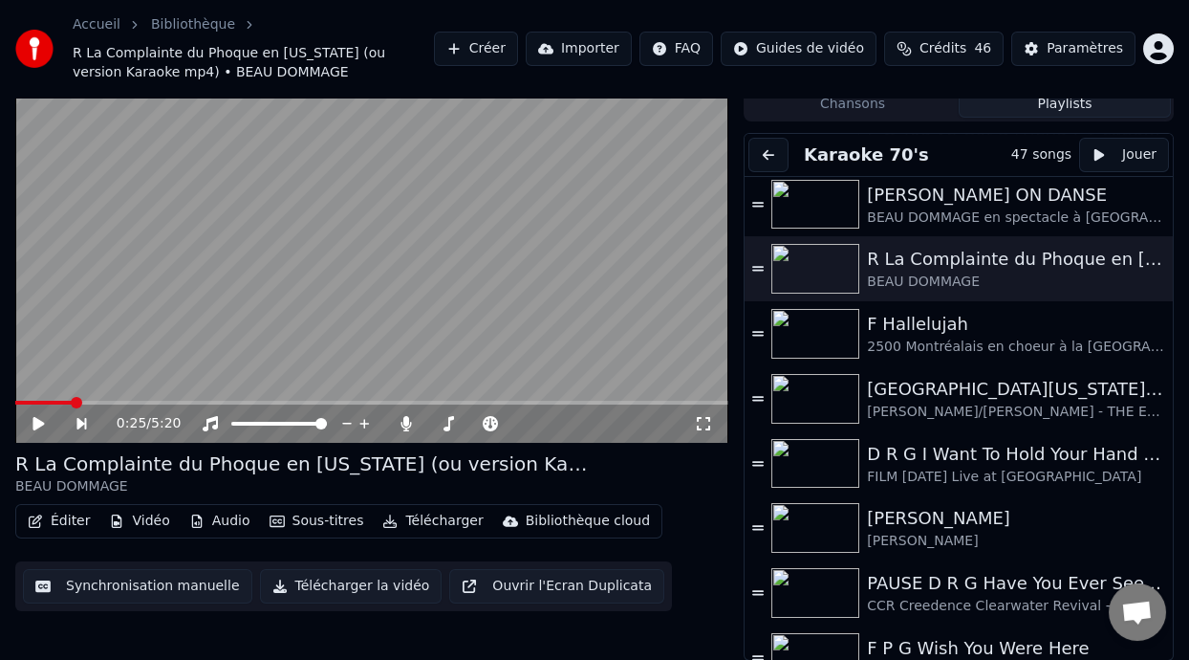
scroll to position [356, 0]
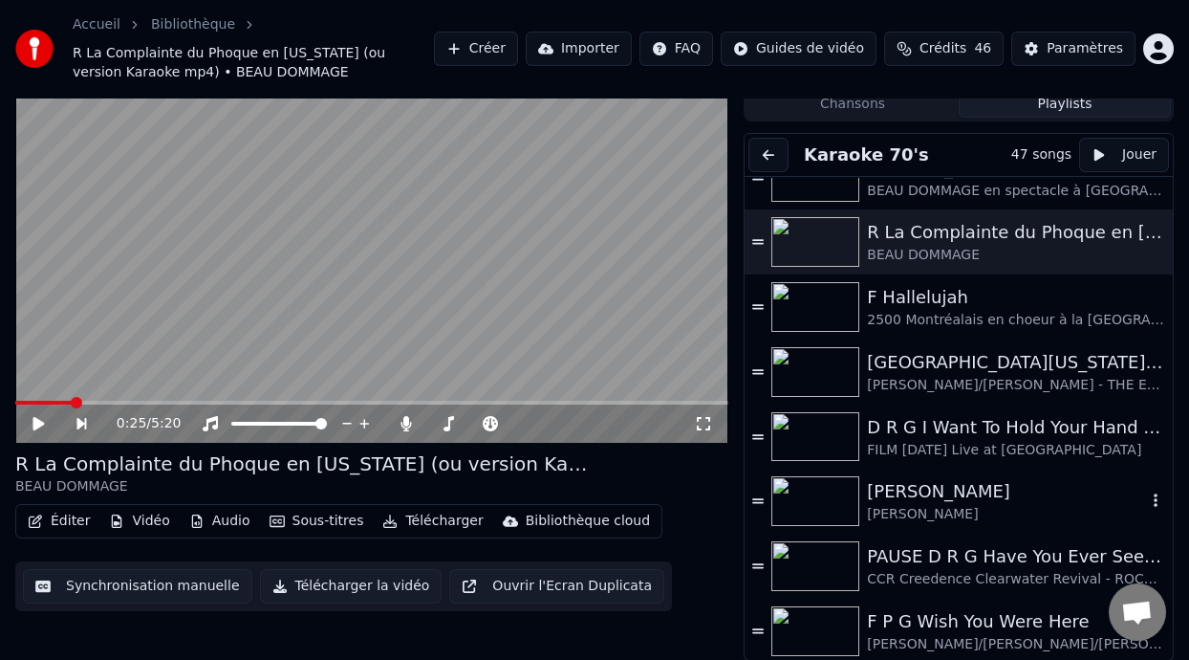
click at [954, 496] on div "[PERSON_NAME]" at bounding box center [1006, 491] width 279 height 27
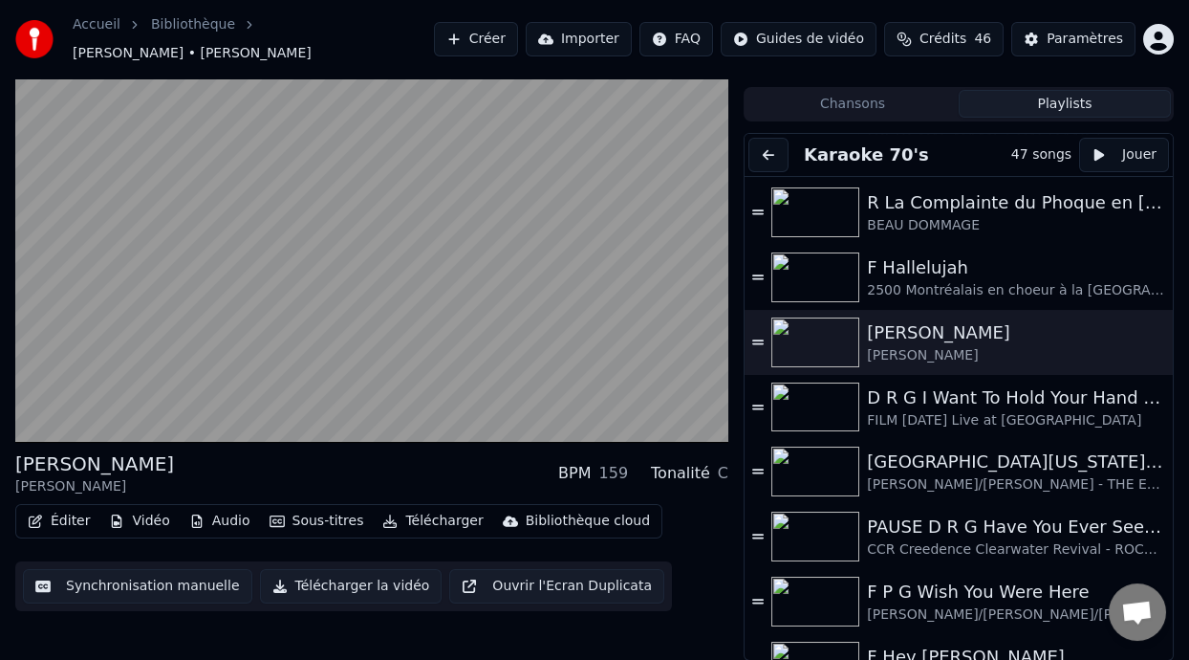
scroll to position [403, 0]
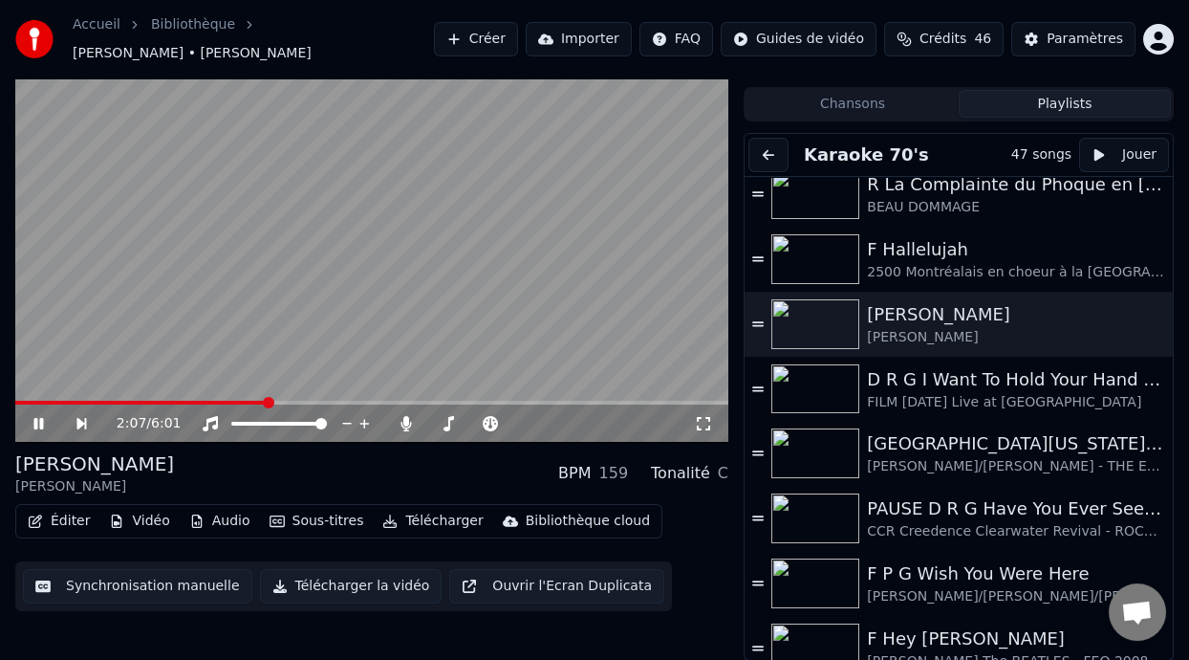
click at [37, 420] on icon at bounding box center [52, 423] width 43 height 15
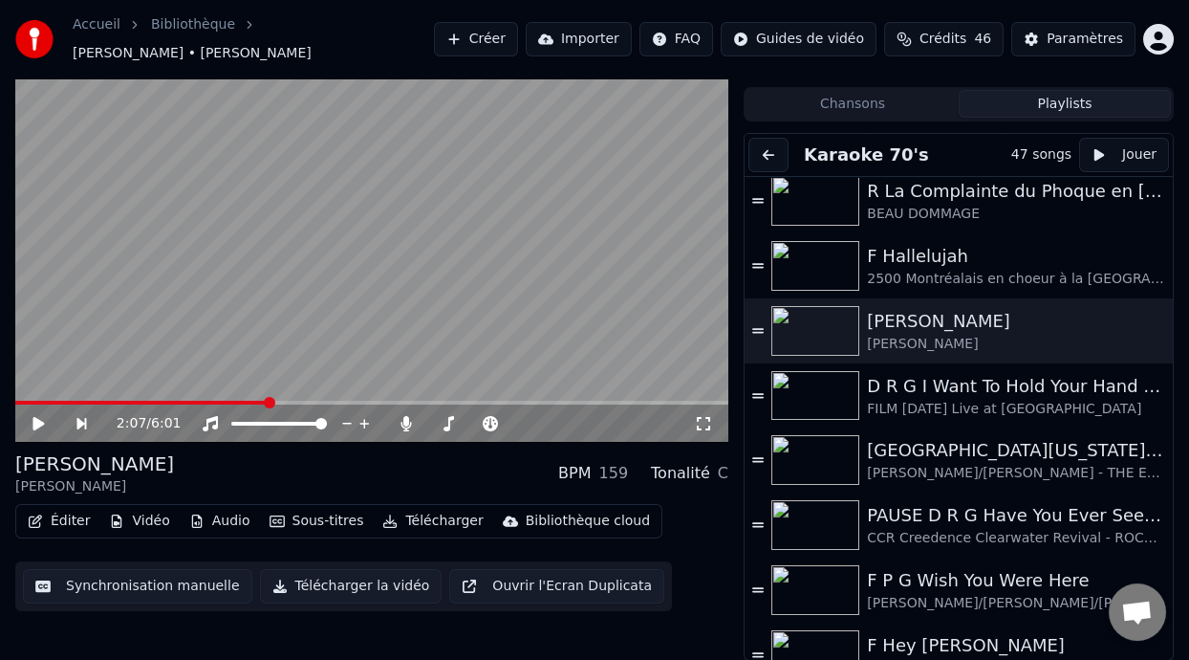
scroll to position [419, 0]
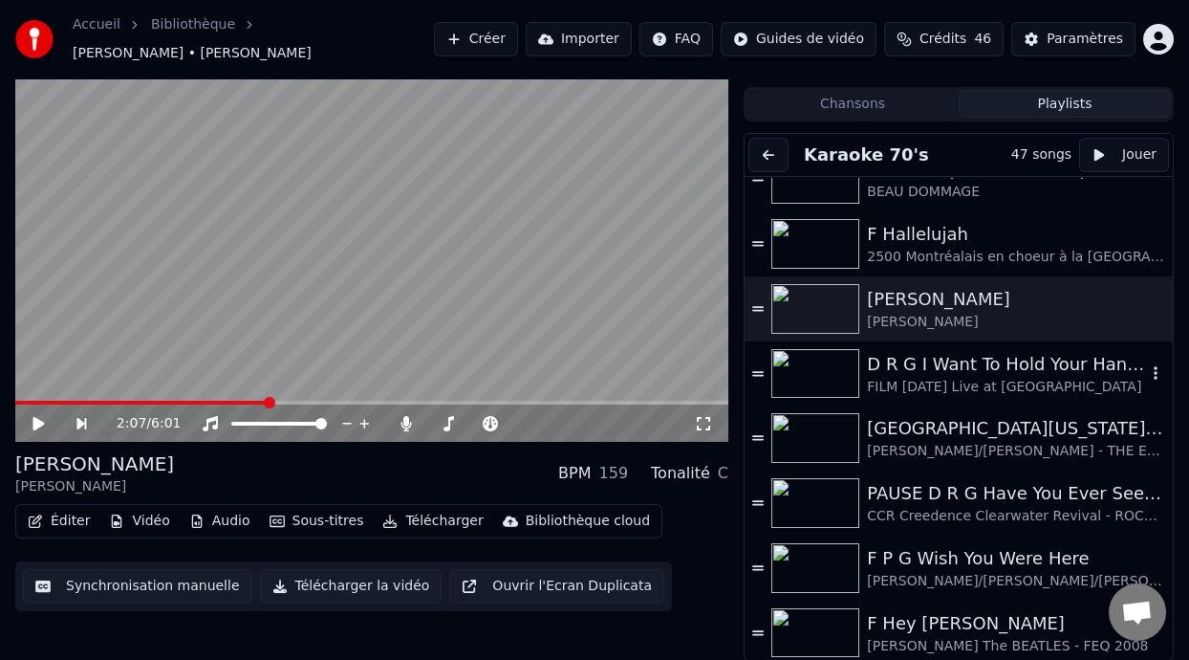
click at [936, 378] on div "FILM [DATE] Live at [GEOGRAPHIC_DATA]" at bounding box center [1006, 387] width 279 height 19
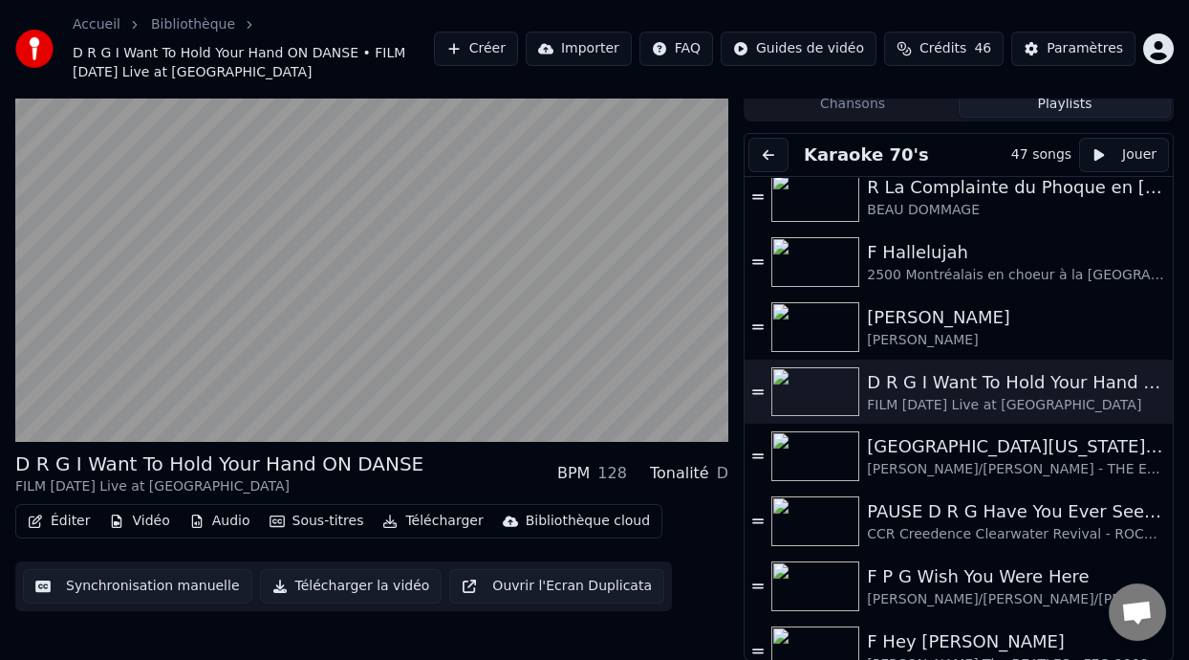
scroll to position [430, 0]
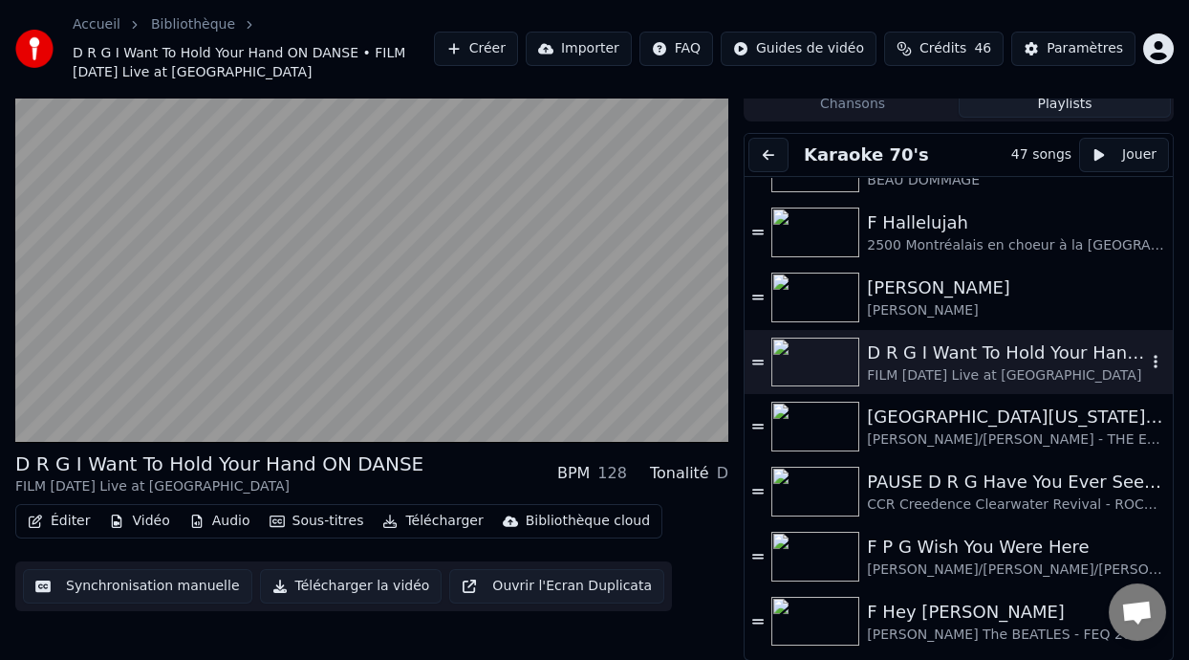
click at [1146, 359] on icon "button" at bounding box center [1155, 361] width 19 height 15
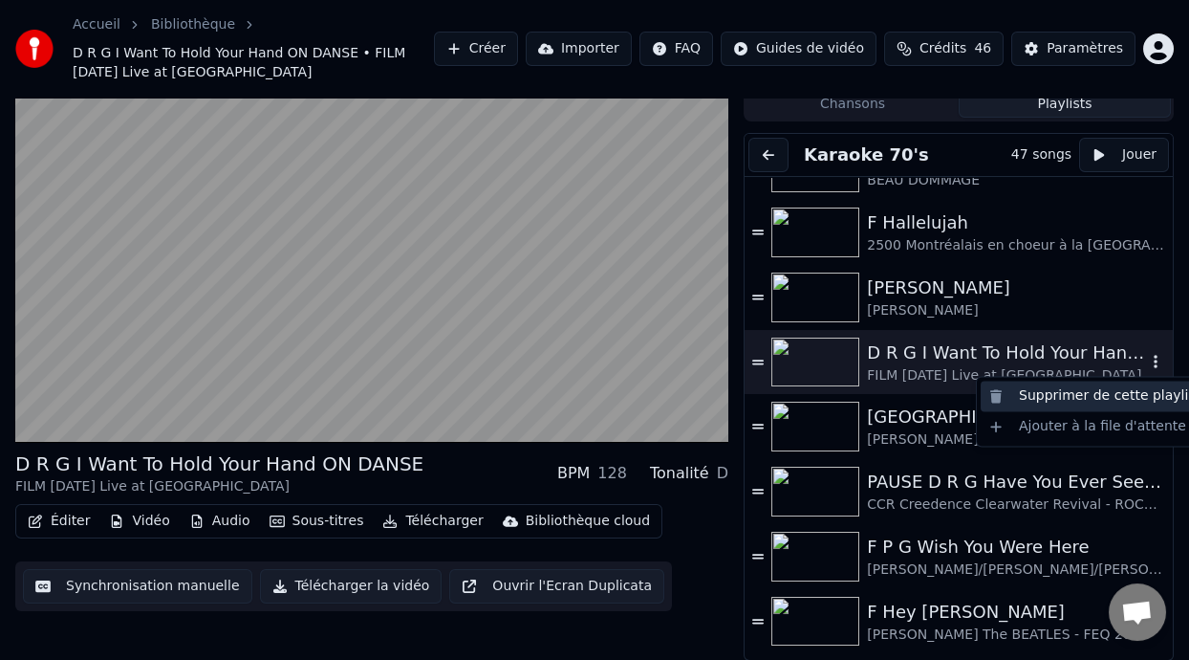
click at [1116, 395] on div "Supprimer de cette playlist" at bounding box center [1095, 396] width 228 height 31
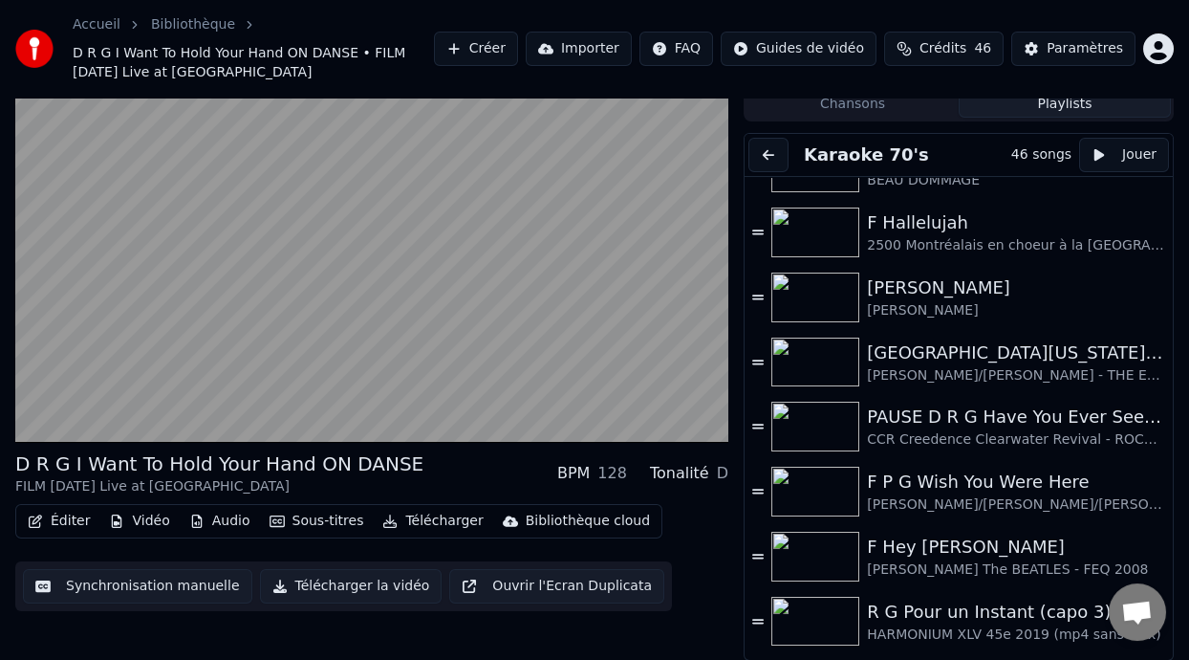
scroll to position [426, 0]
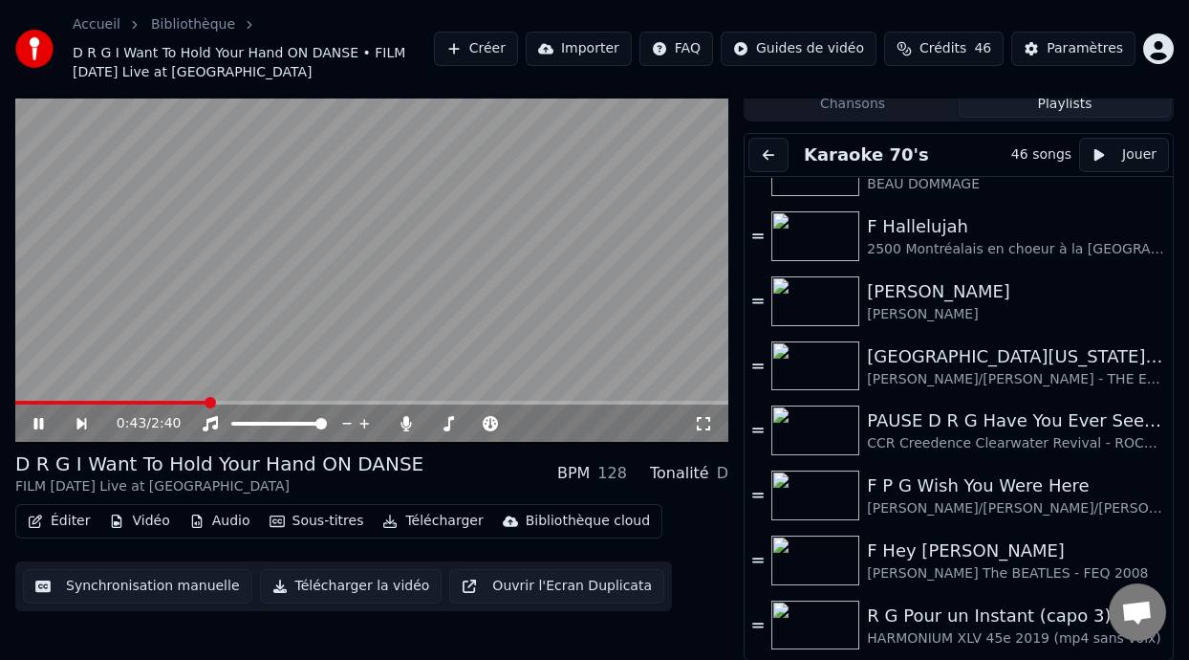
click at [37, 418] on icon at bounding box center [52, 423] width 43 height 15
click at [38, 418] on icon at bounding box center [52, 423] width 43 height 15
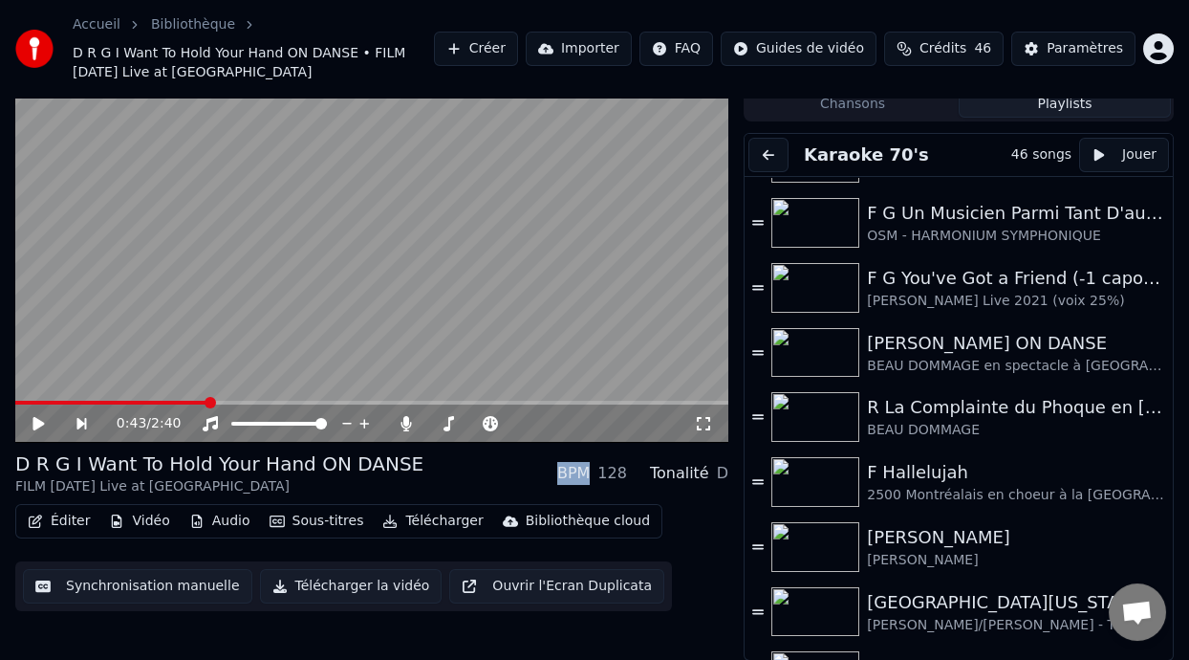
scroll to position [0, 0]
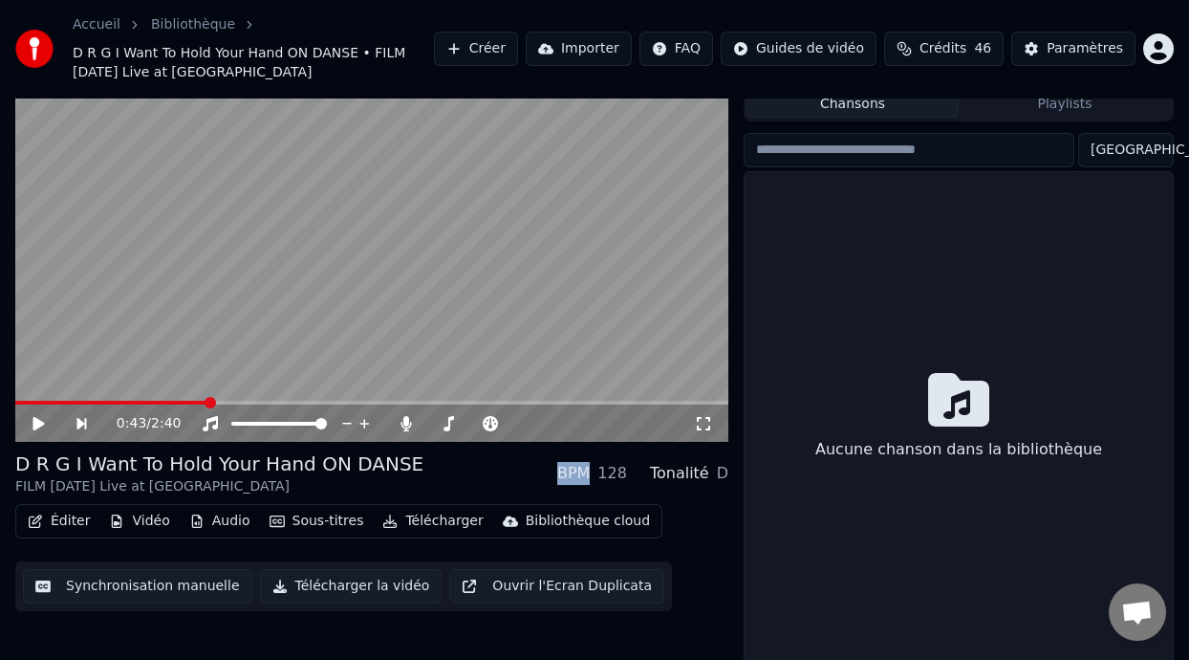
click at [880, 103] on button "Chansons" at bounding box center [853, 104] width 212 height 28
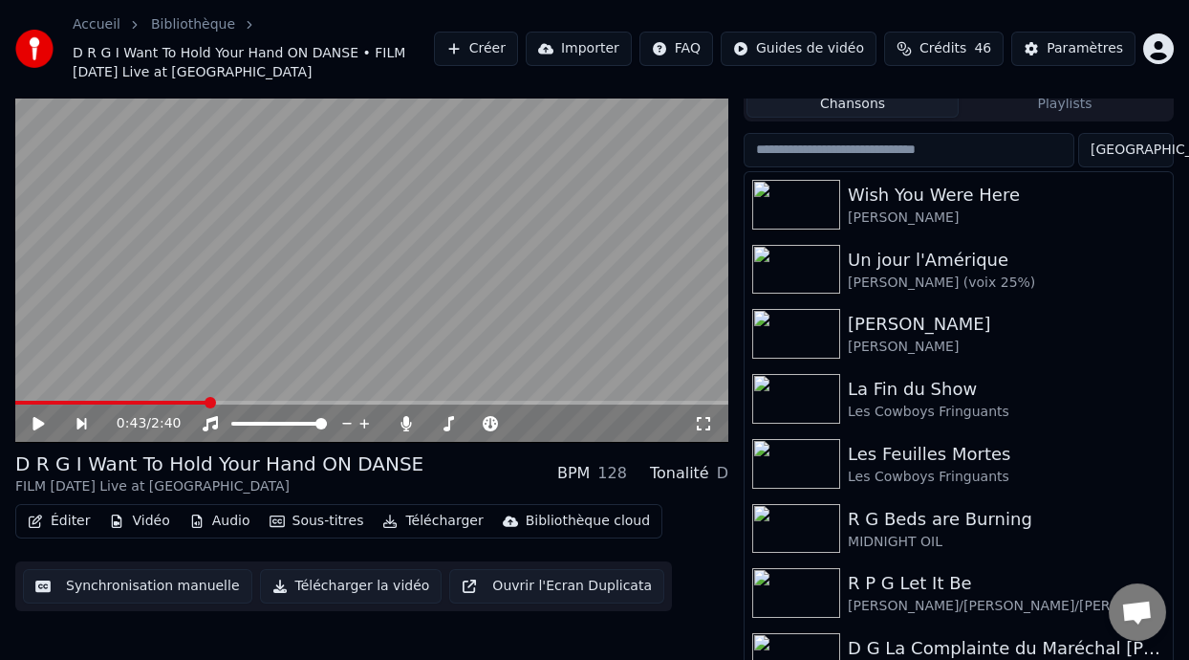
click at [985, 147] on input "search" at bounding box center [909, 150] width 331 height 34
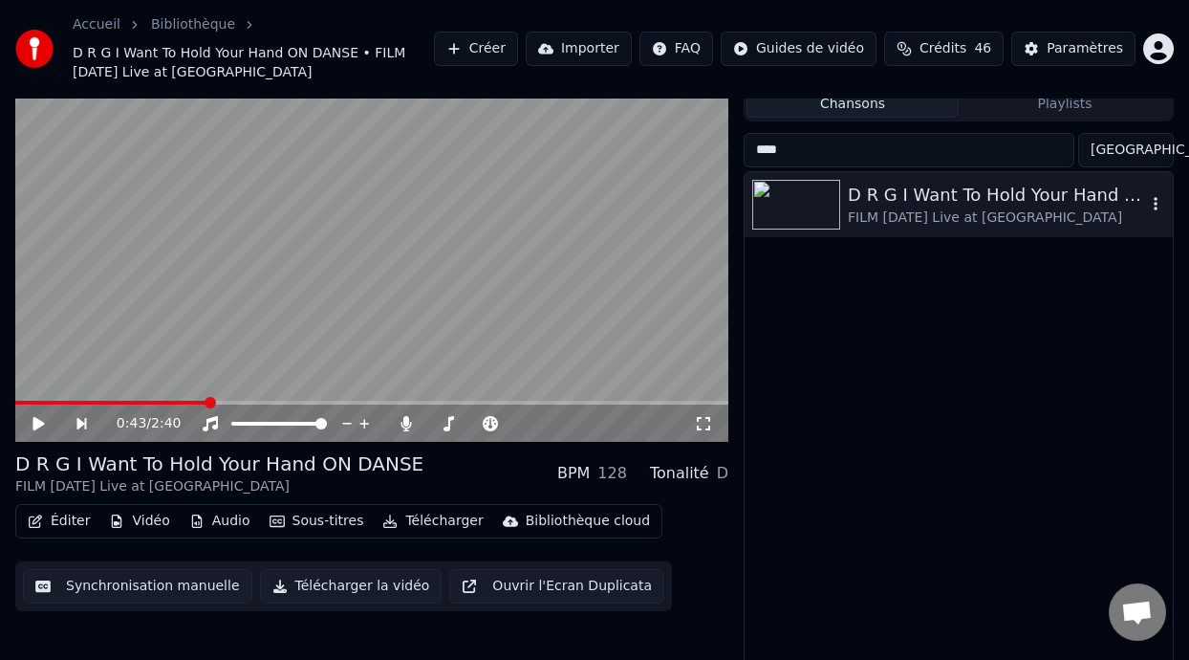
type input "****"
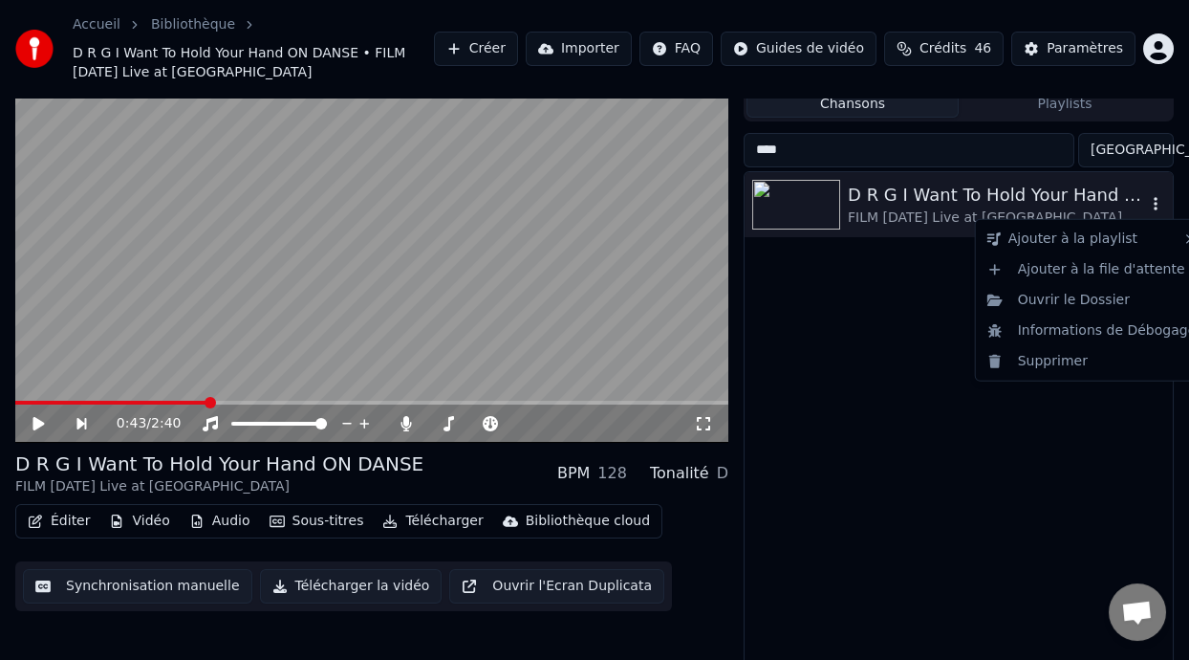
click at [1159, 203] on icon "button" at bounding box center [1155, 203] width 19 height 15
click at [1154, 204] on icon "button" at bounding box center [1155, 203] width 19 height 15
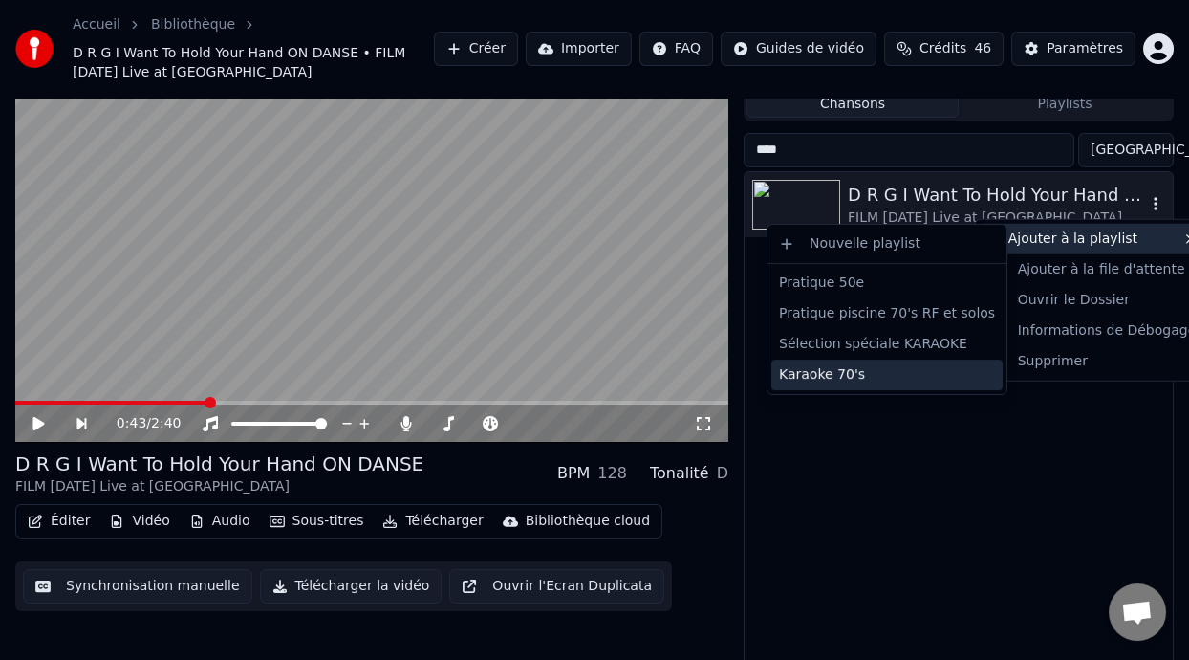
click at [850, 374] on div "Karaoke 70's" at bounding box center [887, 374] width 231 height 31
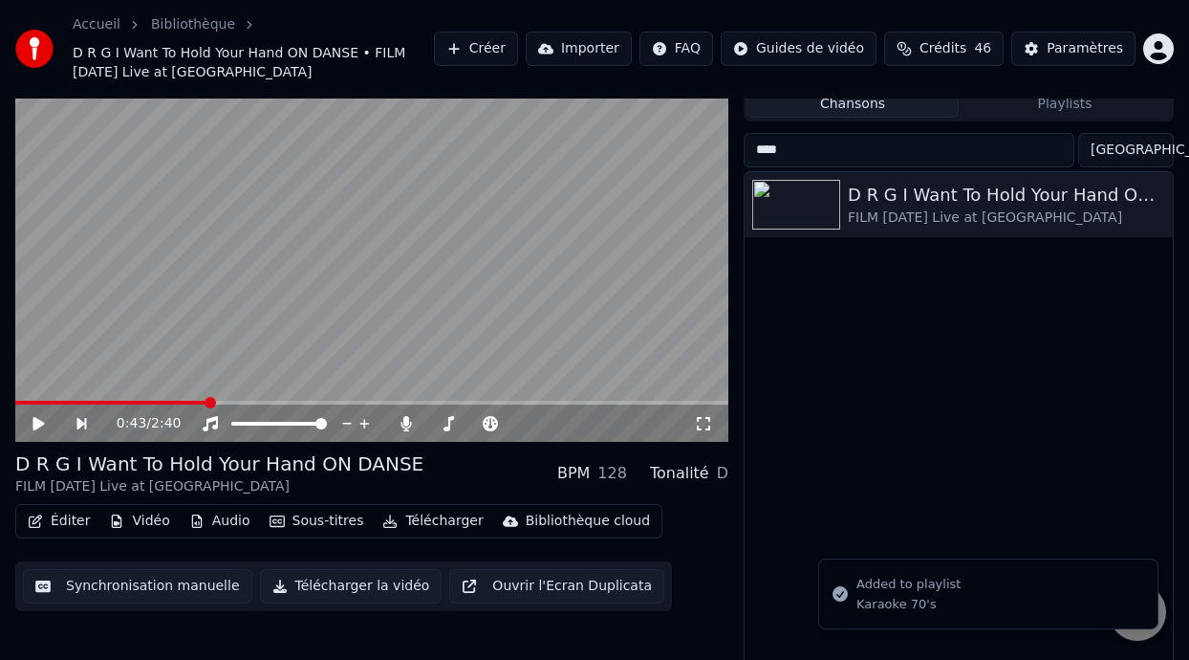
click at [1077, 107] on button "Playlists" at bounding box center [1065, 104] width 212 height 28
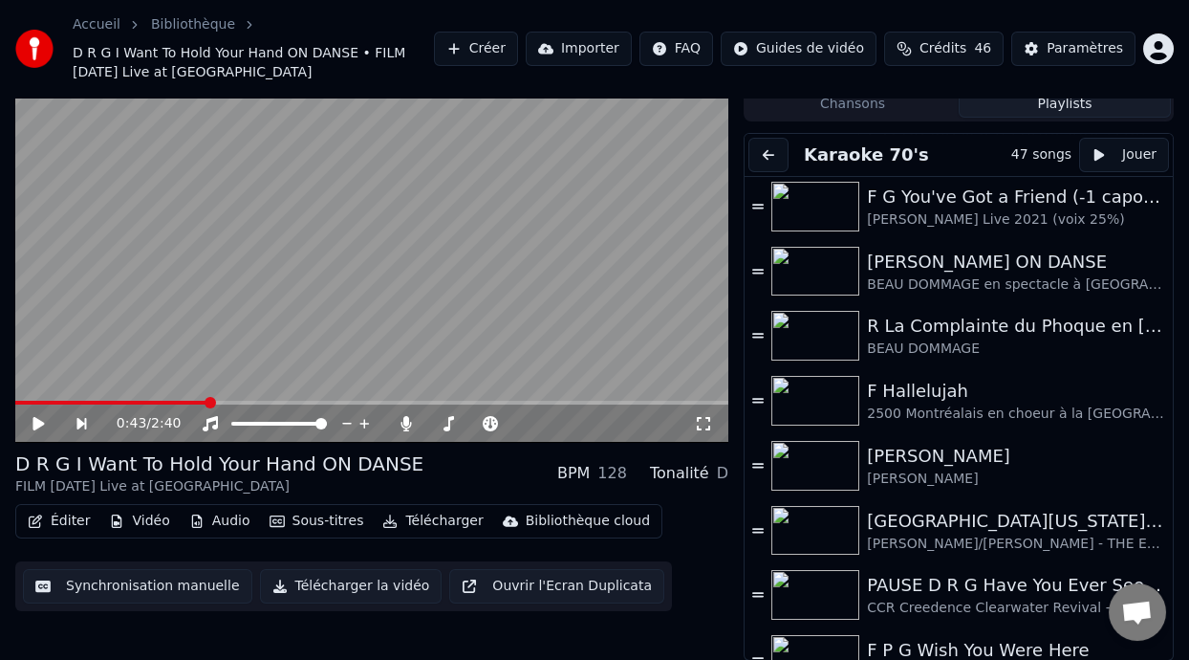
scroll to position [276, 0]
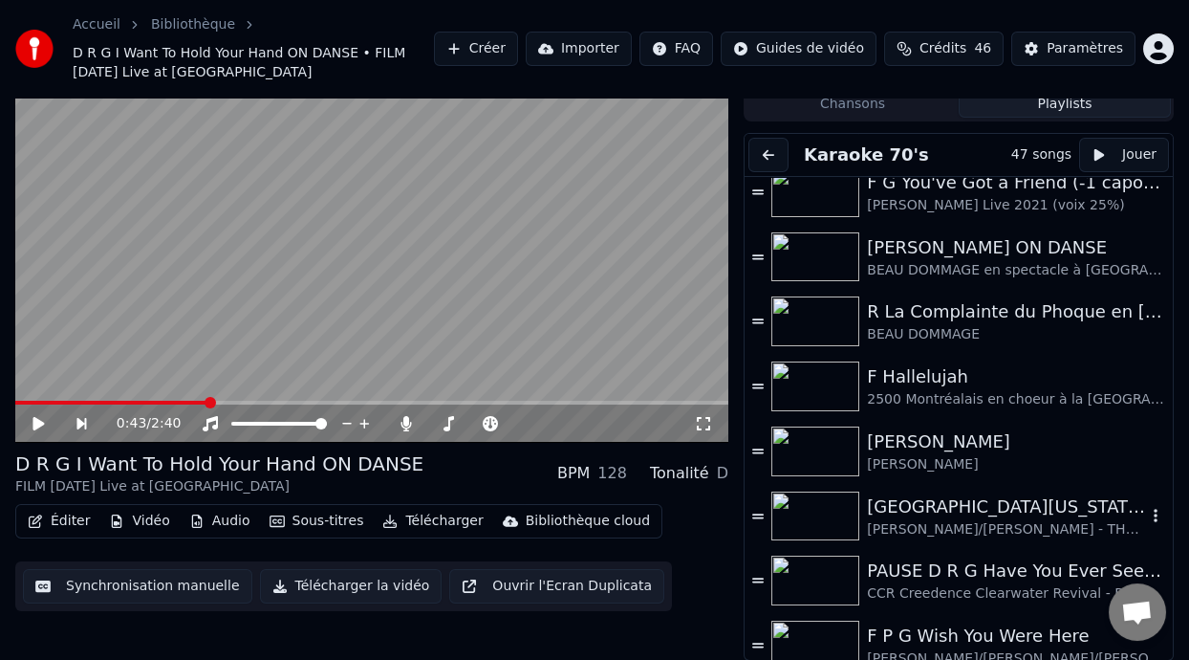
click at [947, 513] on div "[GEOGRAPHIC_DATA][US_STATE] (-2 clé Am)" at bounding box center [1006, 506] width 279 height 27
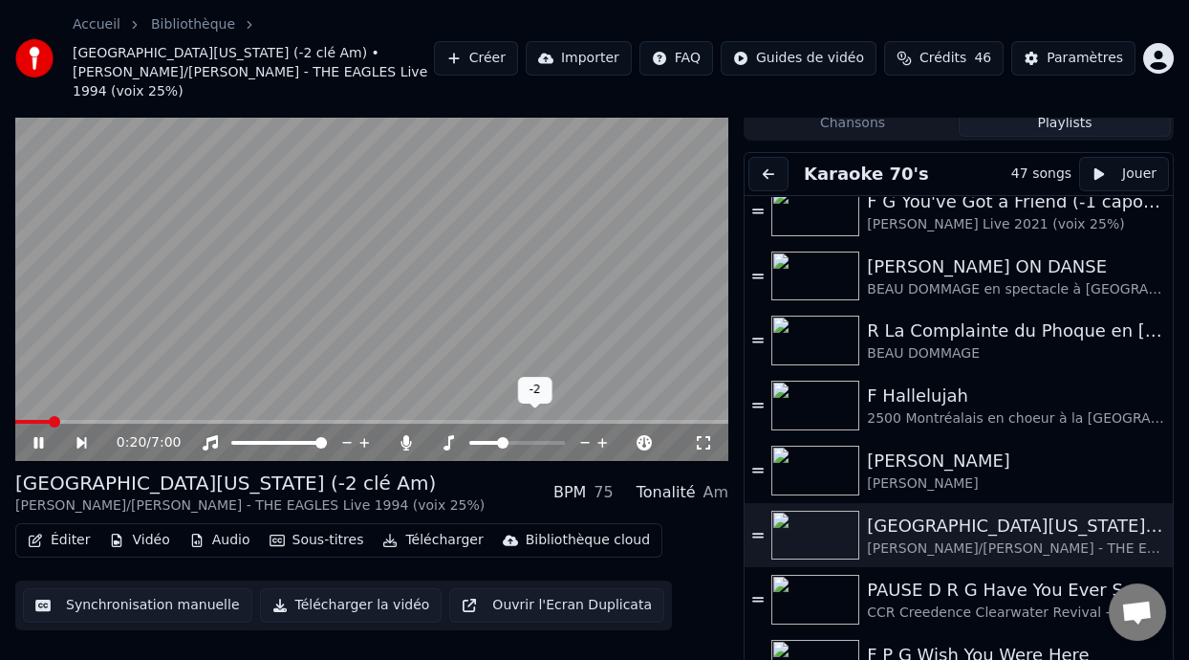
click at [501, 437] on span at bounding box center [502, 442] width 11 height 11
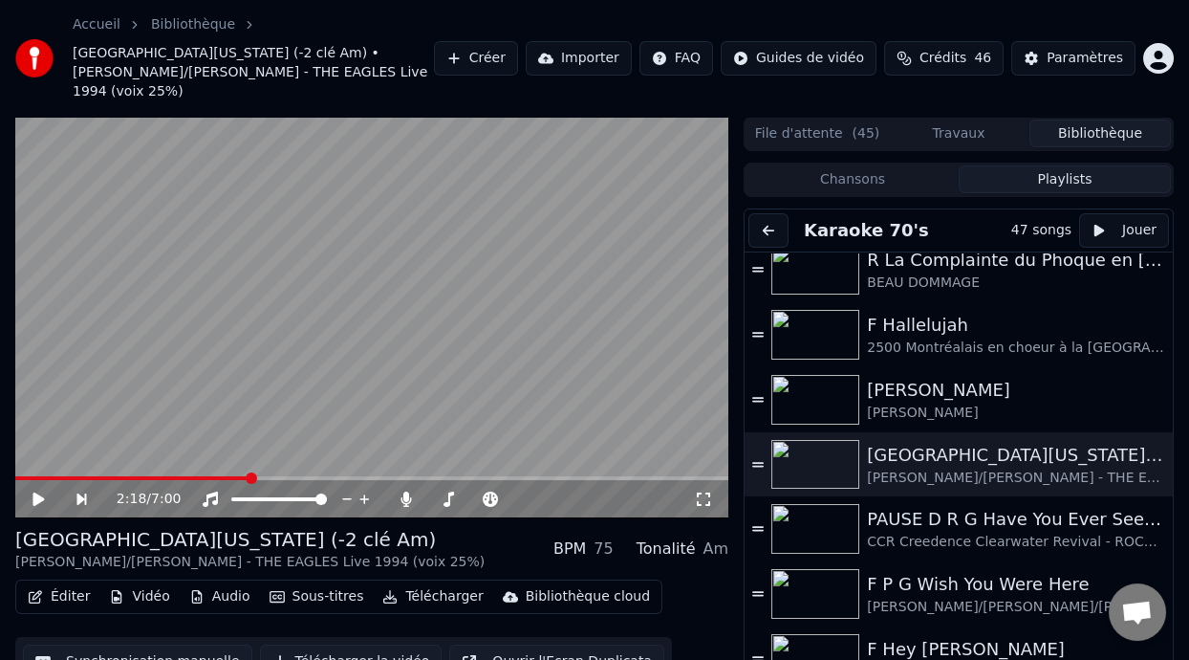
scroll to position [0, 0]
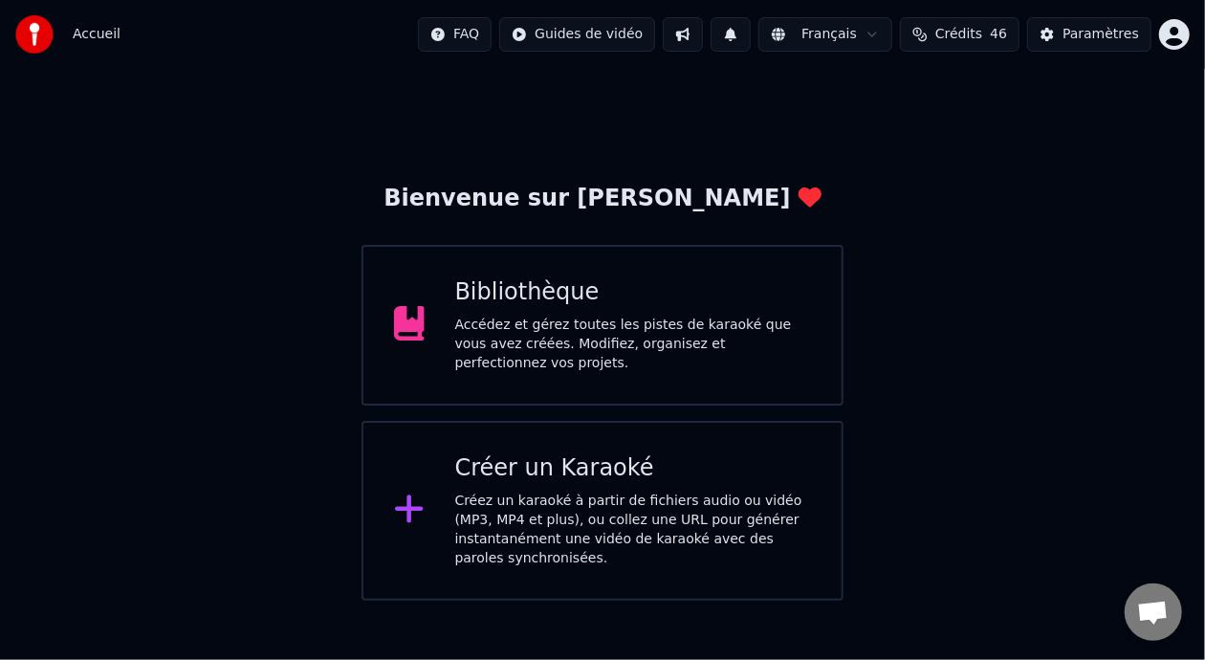
click at [606, 319] on div "Bibliothèque Accédez et gérez toutes les pistes de karaoké que vous avez créées…" at bounding box center [633, 325] width 357 height 96
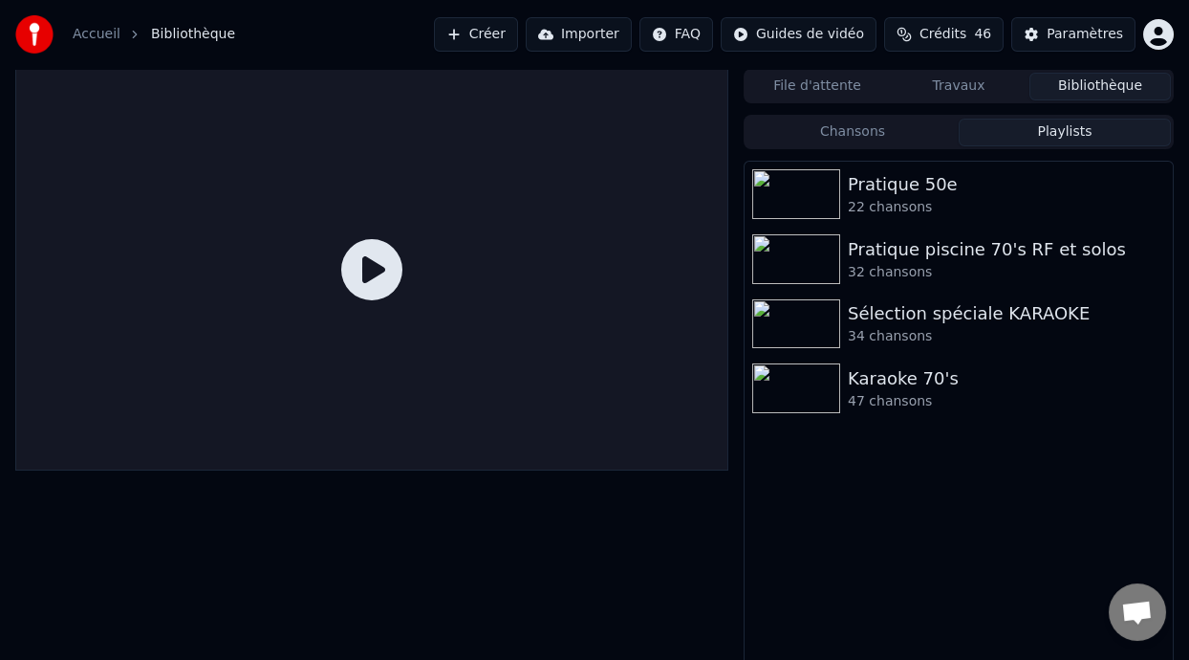
click at [1079, 128] on button "Playlists" at bounding box center [1065, 133] width 212 height 28
click at [895, 389] on div "Karaoke 70's" at bounding box center [997, 378] width 298 height 27
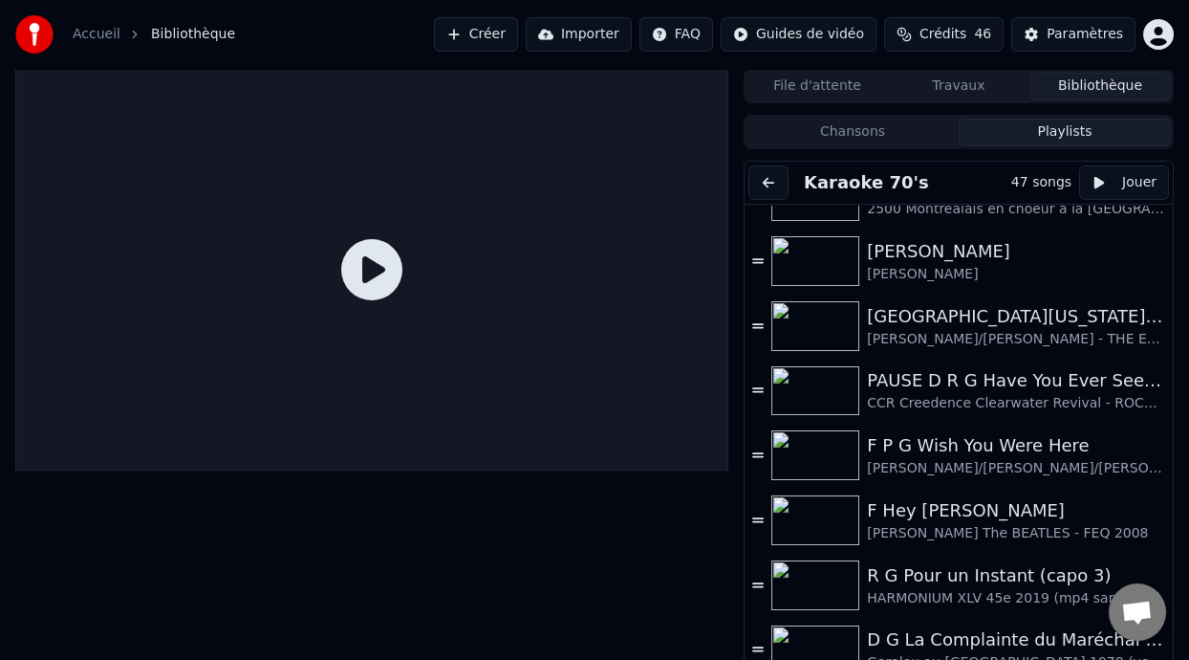
scroll to position [506, 0]
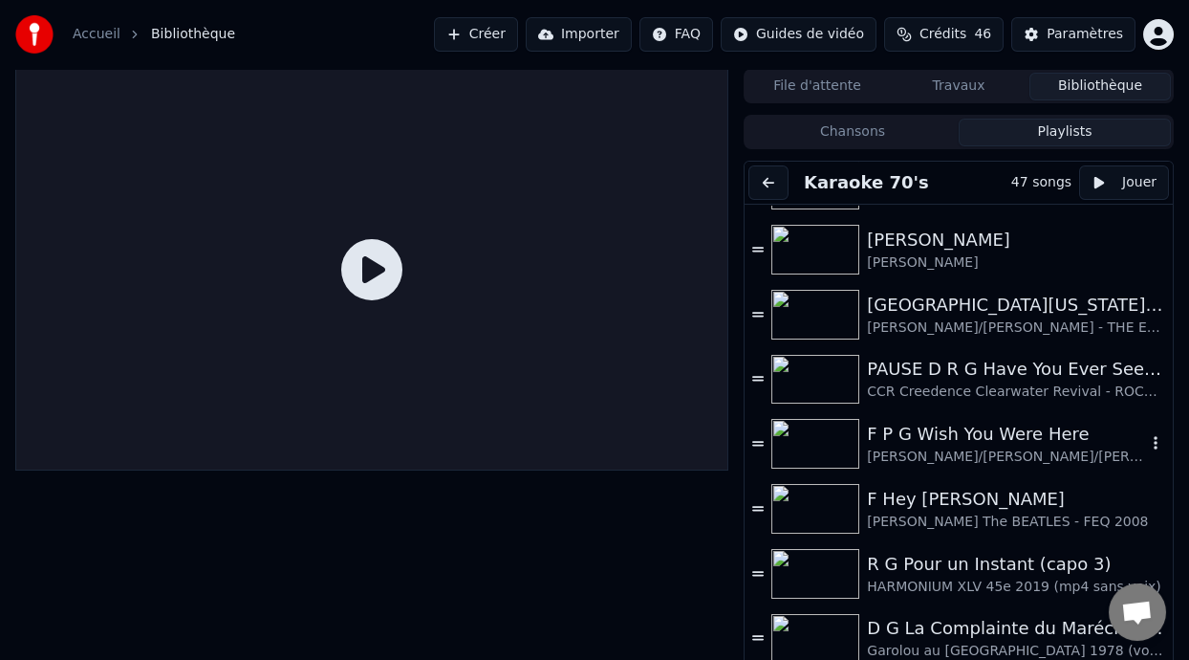
click at [954, 444] on div "F P G Wish You Were Here" at bounding box center [1006, 434] width 279 height 27
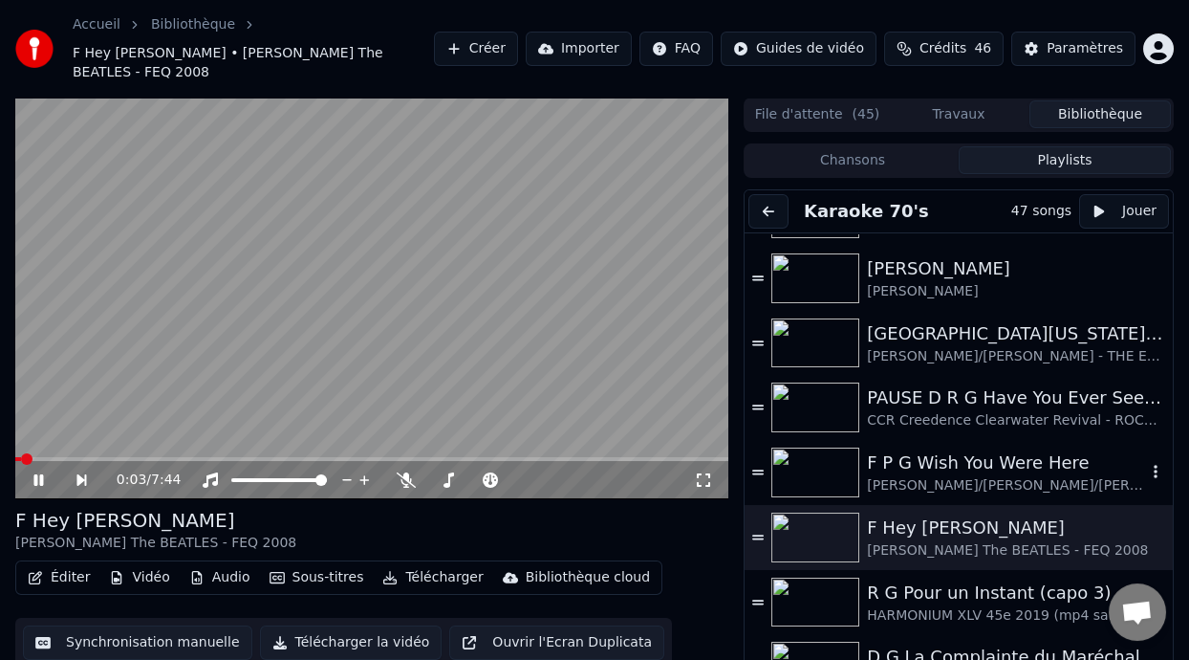
click at [981, 449] on div "F P G Wish You Were Here" at bounding box center [1006, 462] width 279 height 27
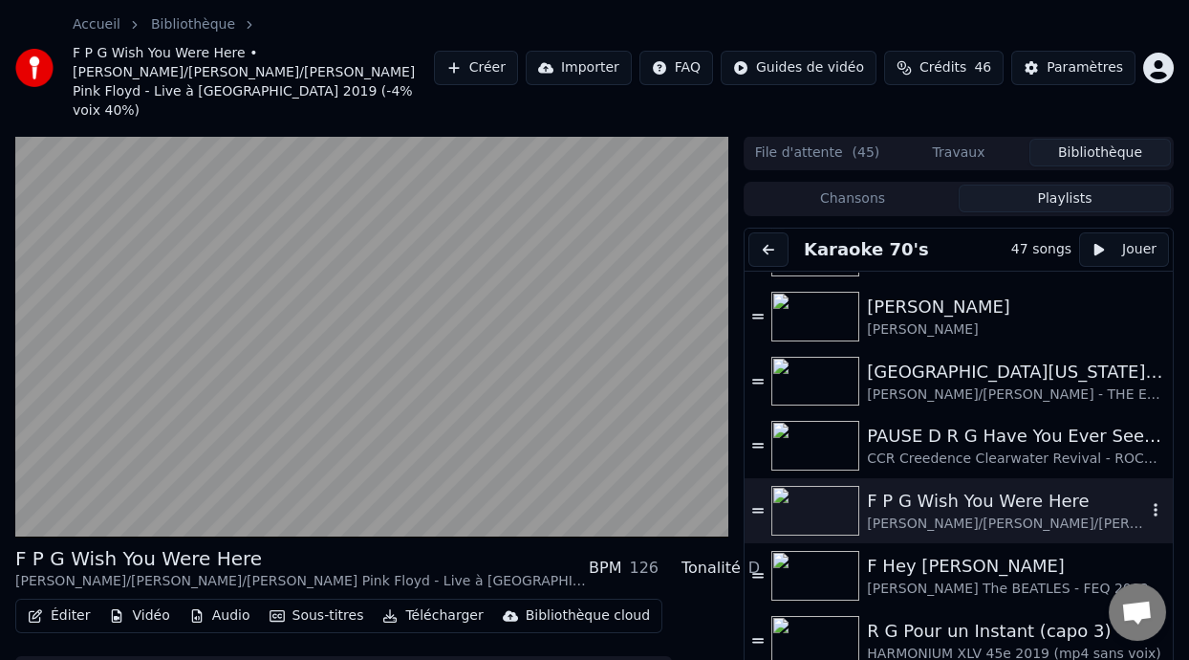
click at [952, 488] on div "F P G Wish You Were Here" at bounding box center [1006, 501] width 279 height 27
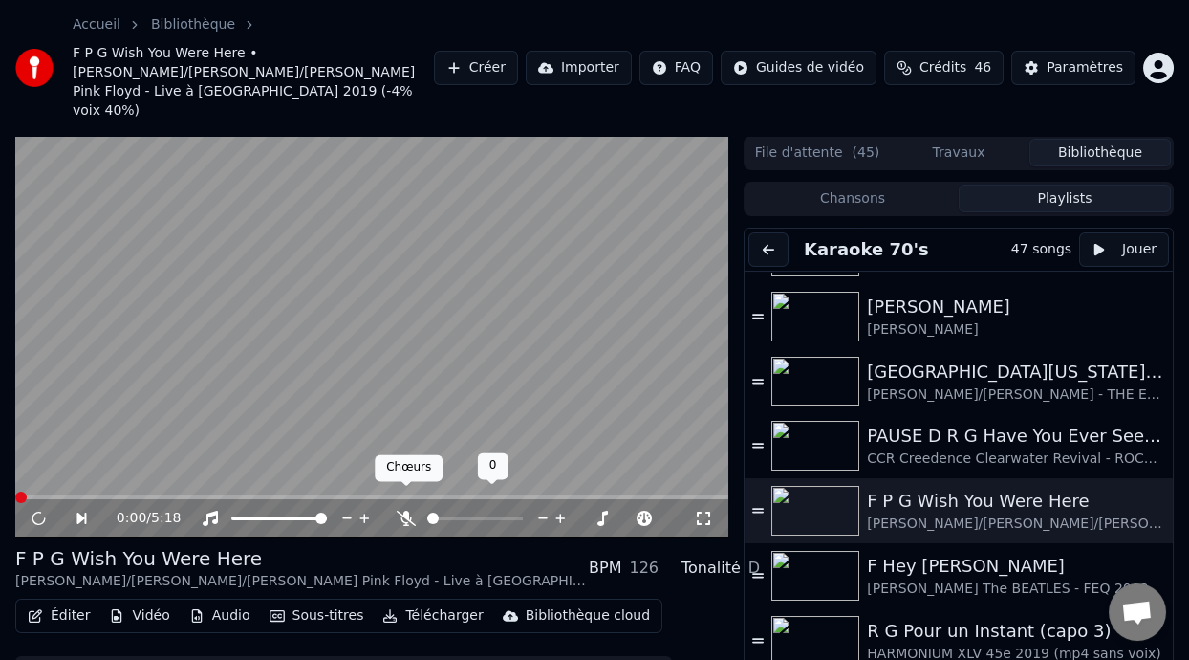
click at [402, 511] on icon at bounding box center [406, 518] width 19 height 15
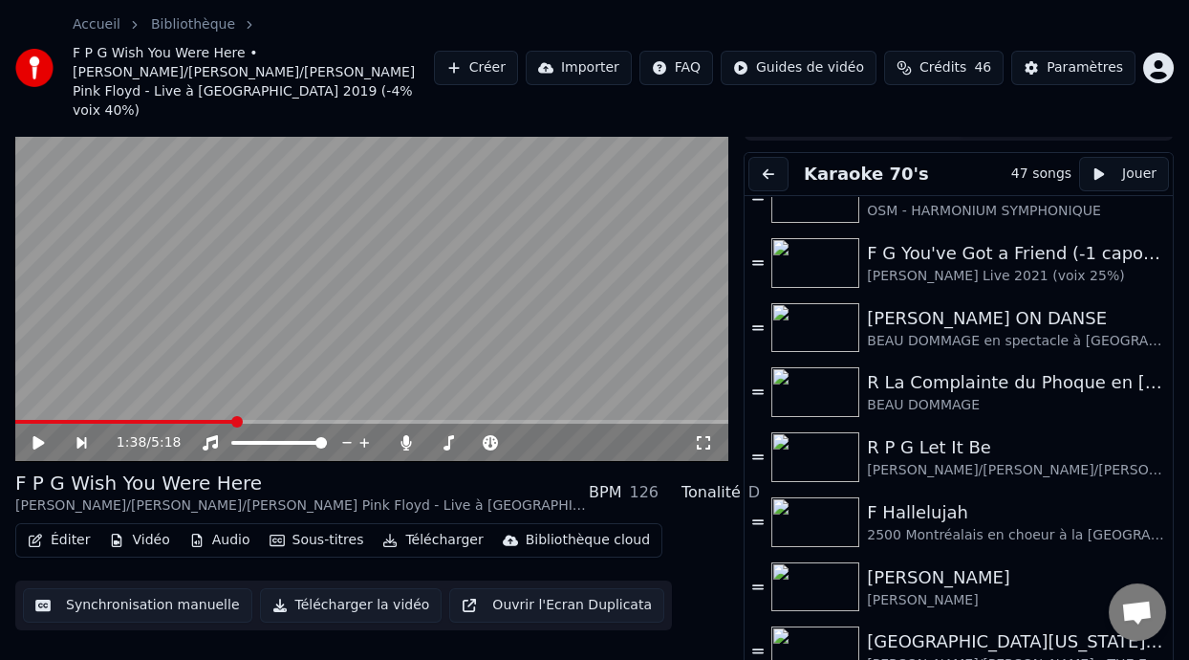
scroll to position [206, 0]
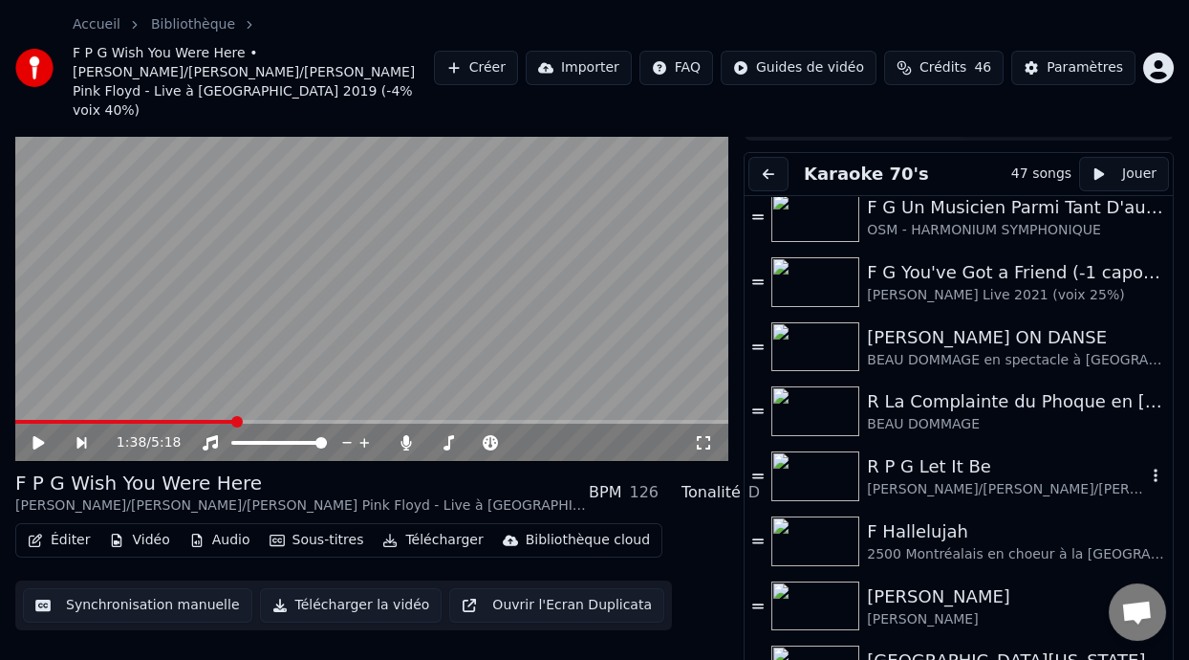
click at [1003, 453] on div "R P G Let It Be" at bounding box center [1006, 466] width 279 height 27
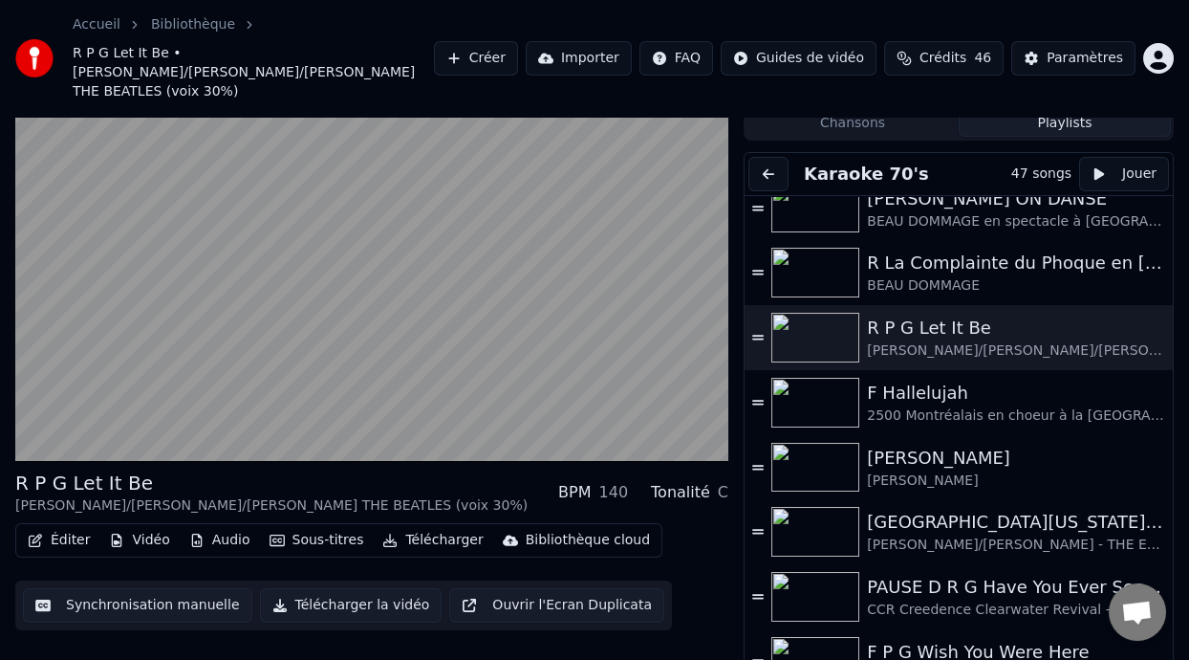
scroll to position [397, 0]
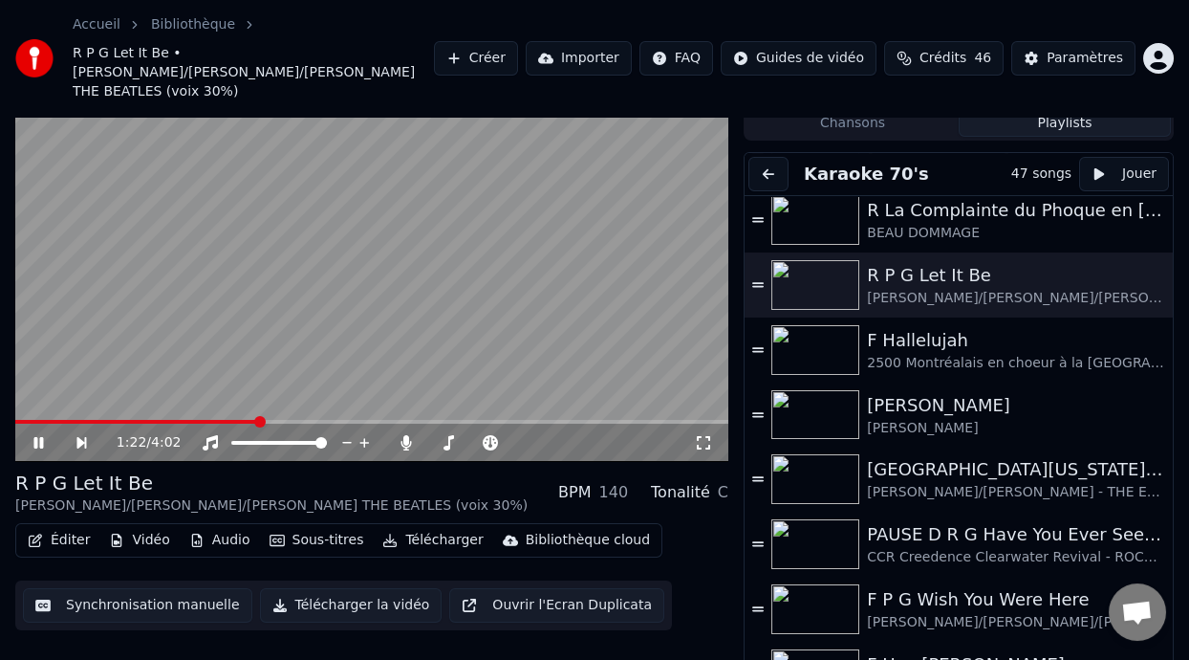
click at [41, 437] on icon at bounding box center [38, 442] width 10 height 11
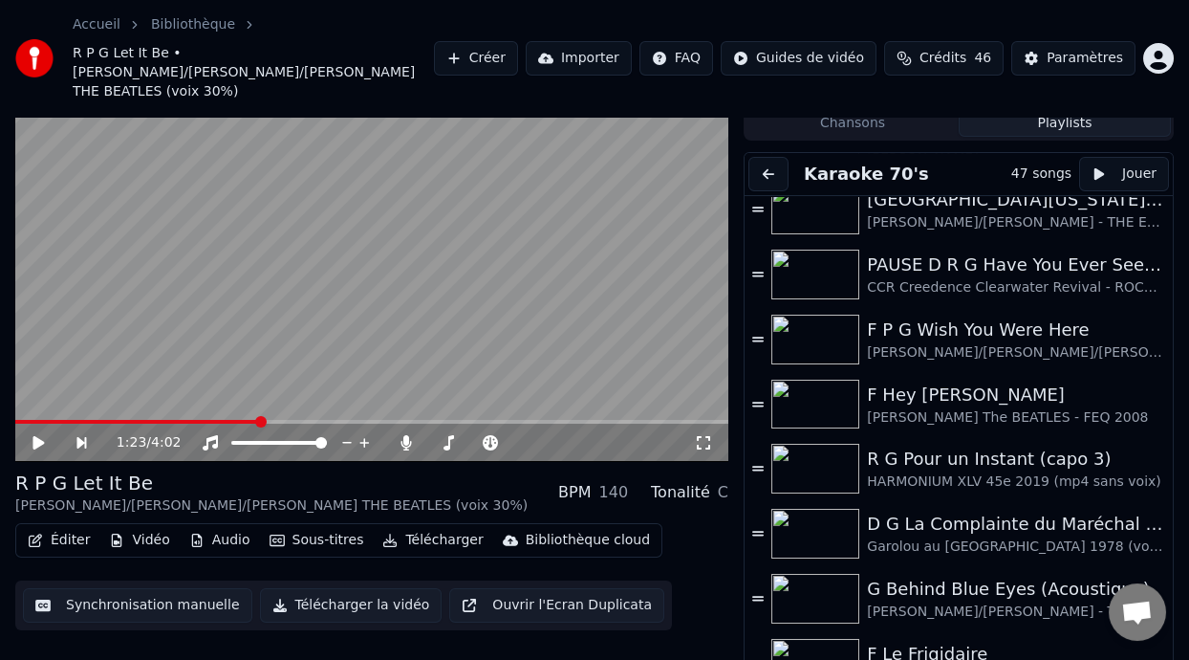
scroll to position [681, 0]
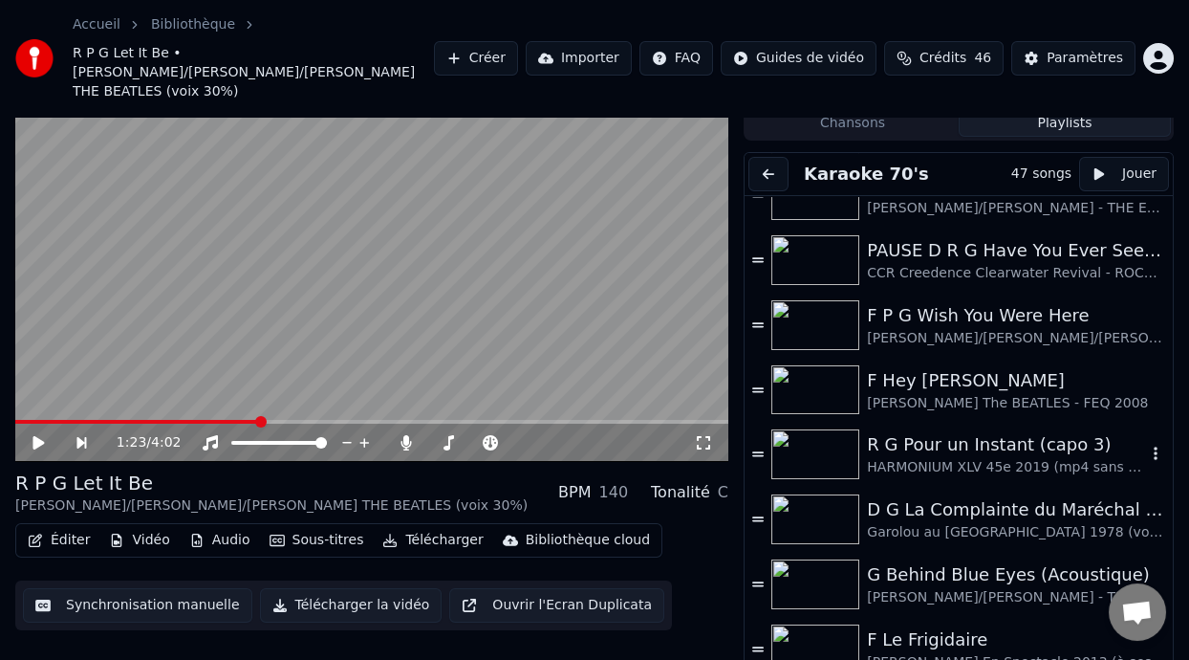
click at [941, 458] on div "HARMONIUM XLV 45e 2019 (mp4 sans voix)" at bounding box center [1006, 467] width 279 height 19
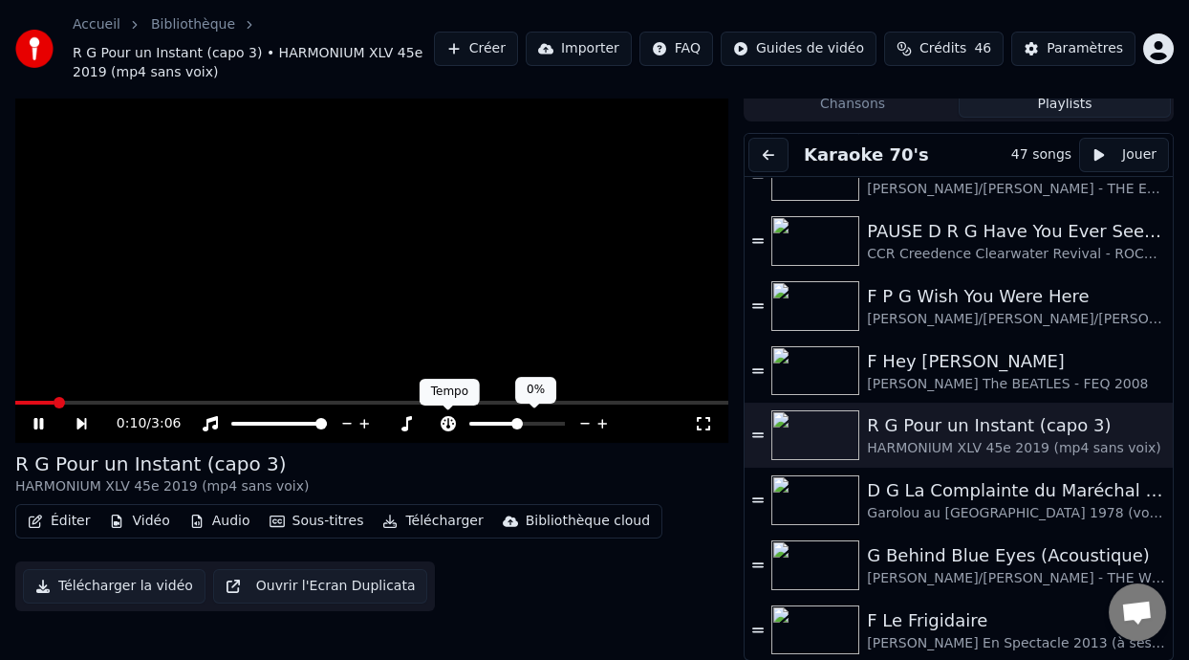
click at [447, 419] on icon at bounding box center [448, 423] width 19 height 15
click at [404, 420] on icon at bounding box center [406, 423] width 19 height 15
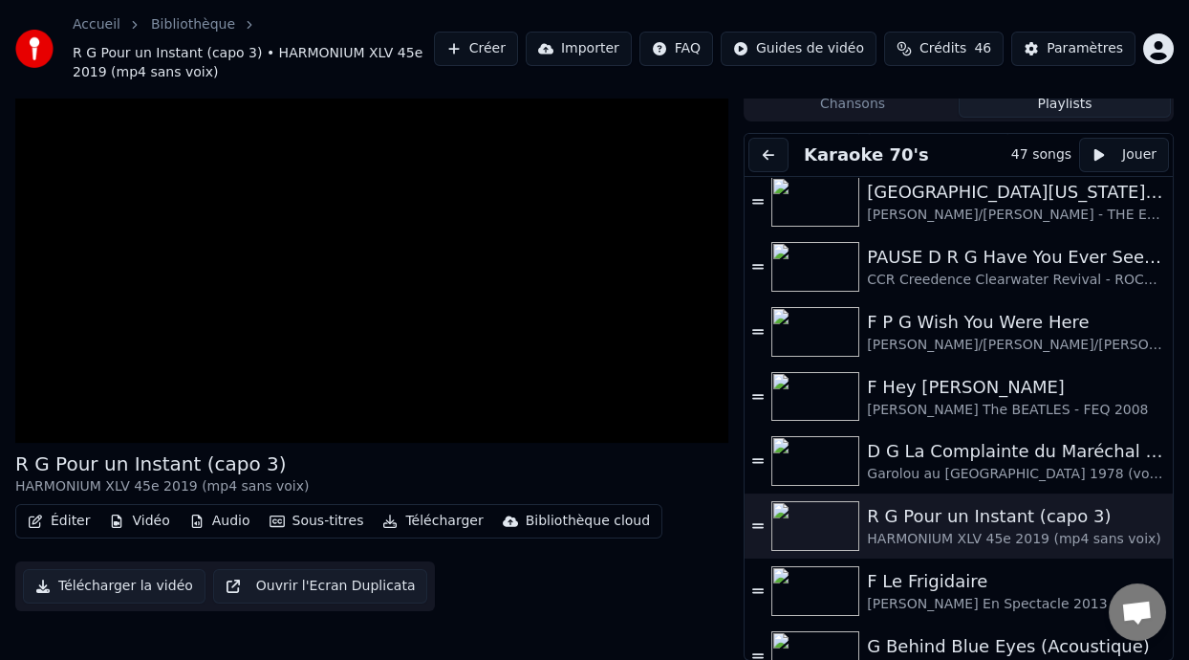
scroll to position [542, 0]
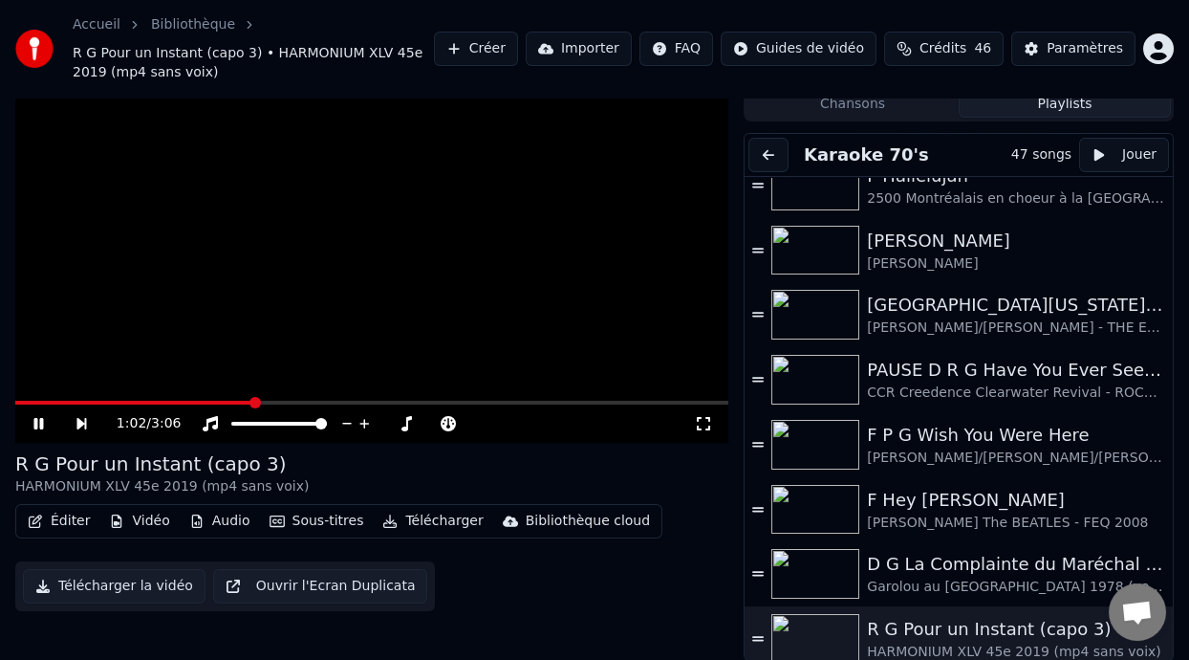
click at [36, 420] on icon at bounding box center [38, 423] width 10 height 11
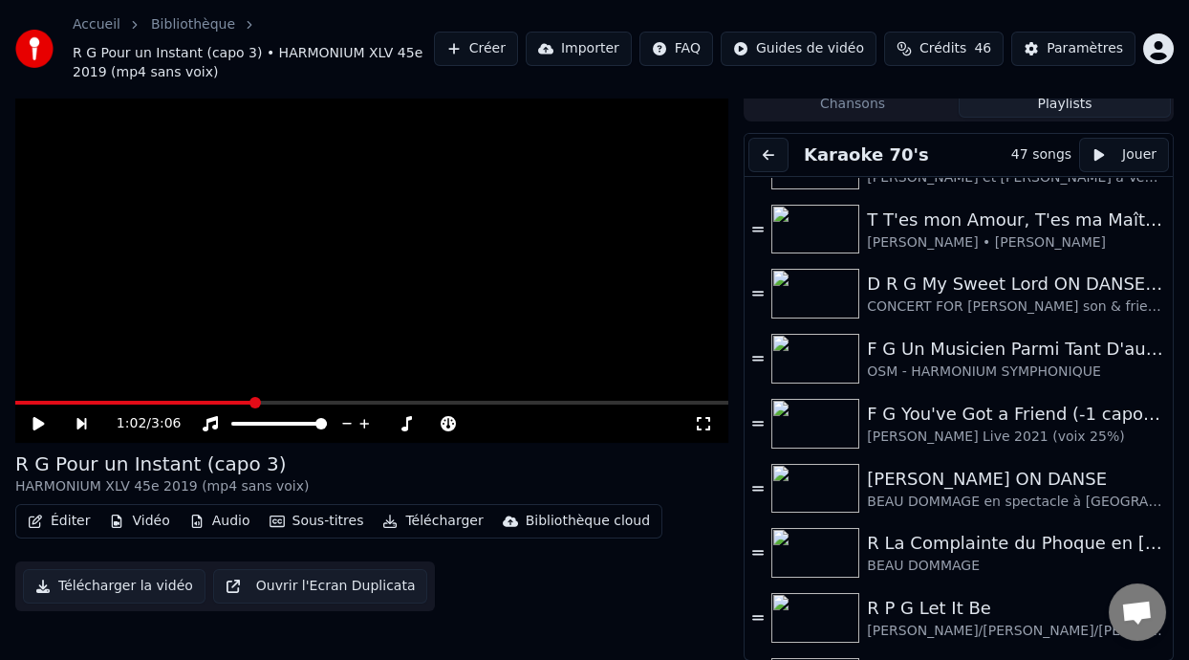
scroll to position [0, 0]
